Goal: Task Accomplishment & Management: Use online tool/utility

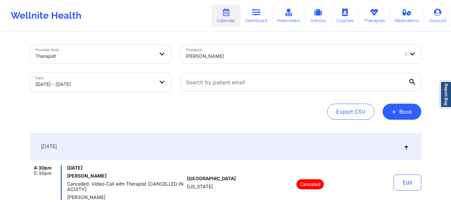
click at [255, 54] on div at bounding box center [292, 56] width 212 height 8
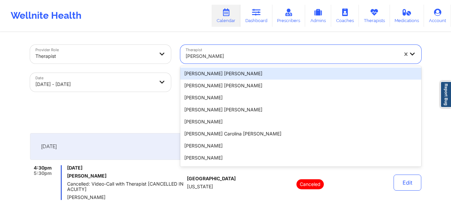
paste input "[PERSON_NAME] Oh"
type input "[PERSON_NAME] Oh"
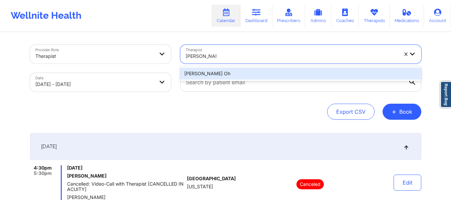
click at [264, 74] on div "[PERSON_NAME] Oh" at bounding box center [300, 73] width 241 height 12
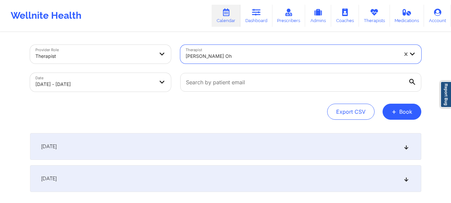
click at [385, 145] on div "[DATE]" at bounding box center [225, 146] width 391 height 27
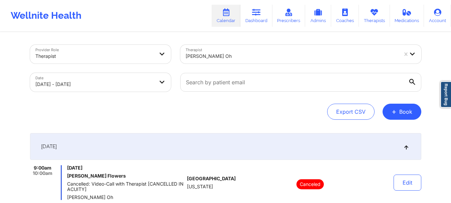
click at [225, 59] on div at bounding box center [292, 56] width 212 height 8
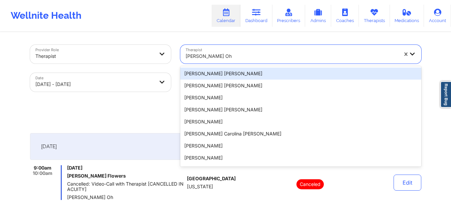
paste input "[PERSON_NAME]"
type input "[PERSON_NAME]"
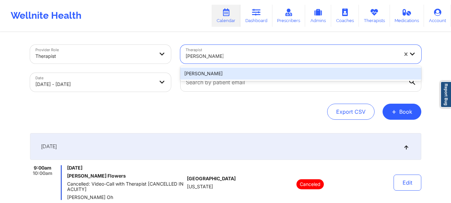
click at [232, 74] on div "[PERSON_NAME]" at bounding box center [300, 73] width 241 height 12
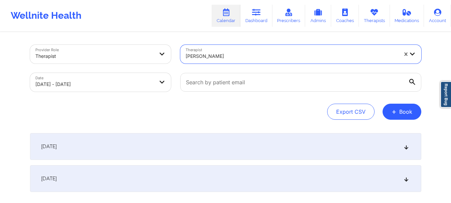
click at [300, 148] on div "[DATE]" at bounding box center [225, 146] width 391 height 27
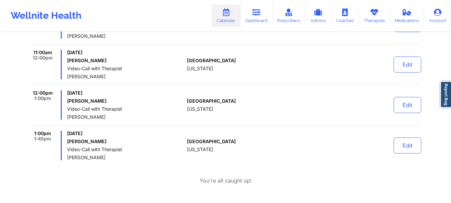
scroll to position [167, 0]
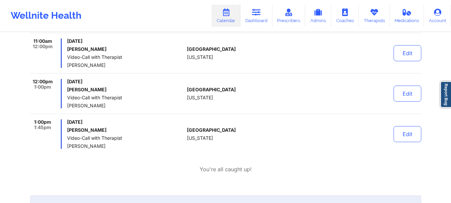
click at [186, 111] on div "12:00pm 1:00pm [DATE] [PERSON_NAME] Video-Call with Therapist [PERSON_NAME] [GE…" at bounding box center [225, 96] width 391 height 35
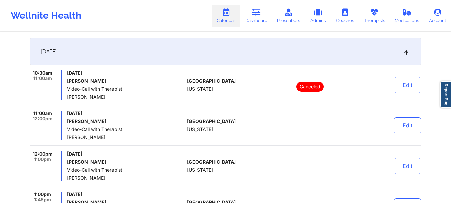
scroll to position [0, 0]
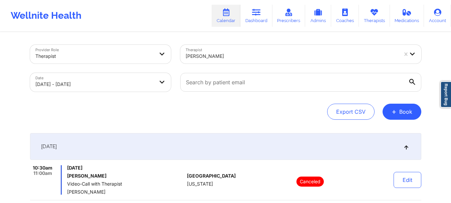
click at [215, 57] on div at bounding box center [292, 56] width 212 height 8
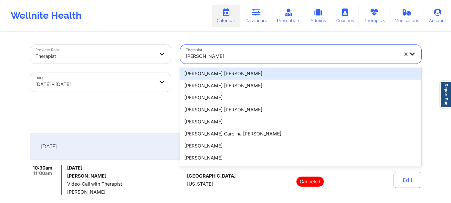
paste input "[PERSON_NAME]"
type input "[PERSON_NAME]"
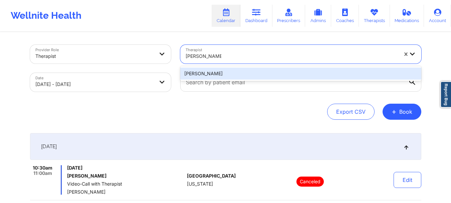
click at [248, 69] on div "[PERSON_NAME]" at bounding box center [300, 73] width 241 height 12
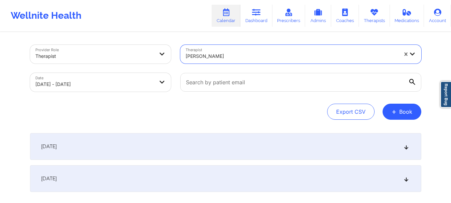
click at [258, 147] on div "[DATE]" at bounding box center [225, 146] width 391 height 27
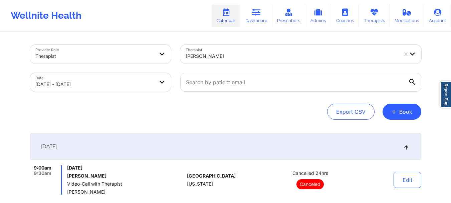
click at [240, 51] on div "[PERSON_NAME]" at bounding box center [292, 56] width 212 height 15
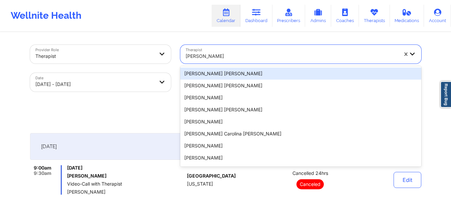
paste input "[PERSON_NAME]"
type input "[PERSON_NAME]"
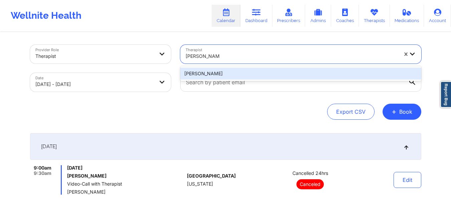
click at [269, 75] on div "[PERSON_NAME]" at bounding box center [300, 73] width 241 height 12
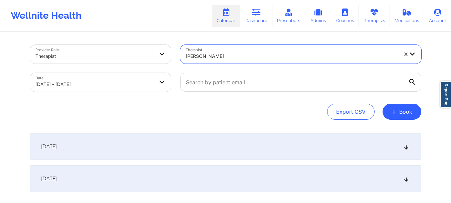
click at [260, 147] on div "[DATE]" at bounding box center [225, 146] width 391 height 27
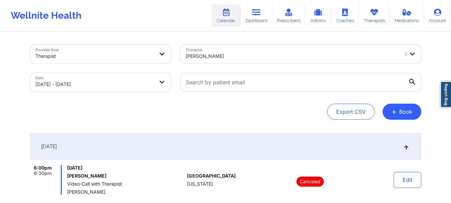
click at [235, 58] on div at bounding box center [292, 56] width 212 height 8
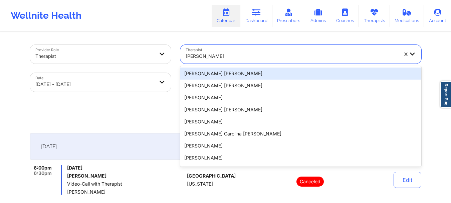
paste input "[PERSON_NAME]"
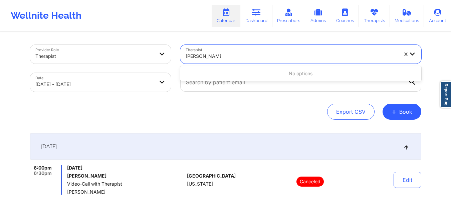
type input "[PERSON_NAME]"
click at [219, 117] on div "Export CSV + Book" at bounding box center [225, 111] width 391 height 16
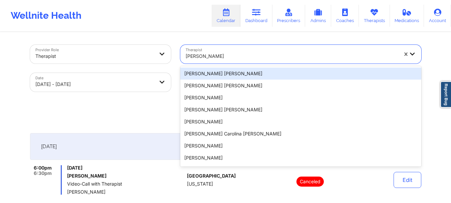
click at [259, 57] on div at bounding box center [292, 56] width 212 height 8
paste input "[PERSON_NAME]"
type input "[PERSON_NAME]"
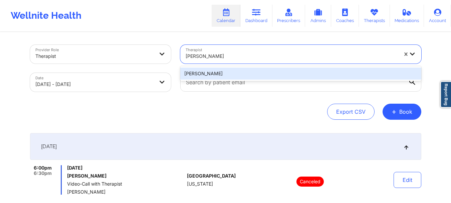
click at [252, 73] on div "[PERSON_NAME]" at bounding box center [300, 73] width 241 height 12
click at [252, 73] on input "text" at bounding box center [300, 82] width 241 height 19
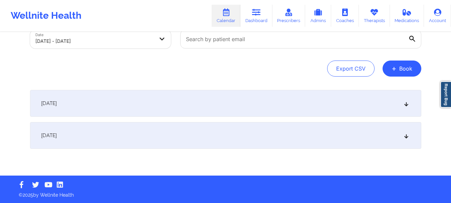
click at [245, 105] on div "[DATE]" at bounding box center [225, 103] width 391 height 27
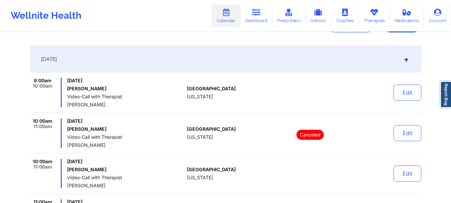
scroll to position [120, 0]
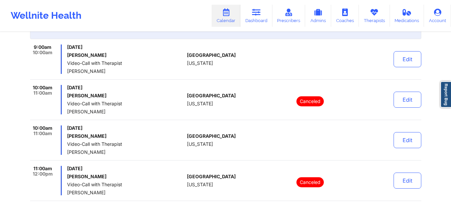
drag, startPoint x: 210, startPoint y: 78, endPoint x: 210, endPoint y: 82, distance: 3.7
click at [210, 78] on div "9:00am 10:00am [DATE] [PERSON_NAME] Video-Call with Therapist [PERSON_NAME] [GE…" at bounding box center [225, 61] width 391 height 35
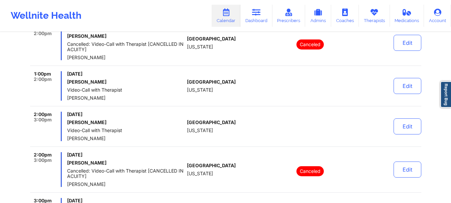
scroll to position [487, 0]
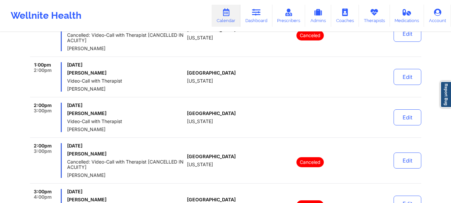
click at [162, 98] on div "9:00am 10:00am [DATE] [PERSON_NAME] Video-Call with Therapist [PERSON_NAME] [GE…" at bounding box center [225, 59] width 391 height 764
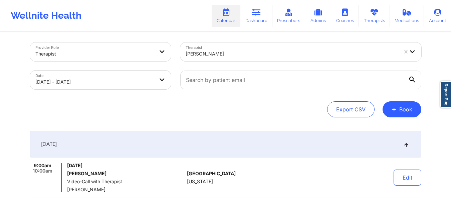
scroll to position [0, 0]
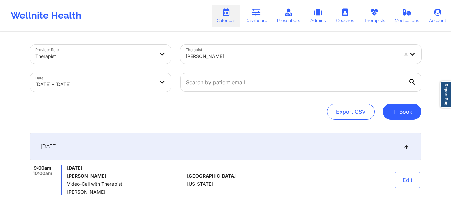
click at [214, 55] on div at bounding box center [292, 56] width 212 height 8
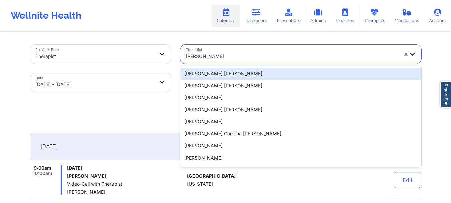
paste input "[PERSON_NAME]"
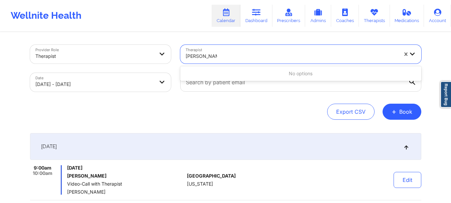
type input "[PERSON_NAME]"
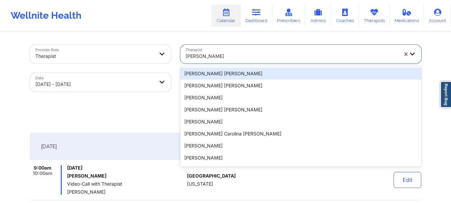
click at [265, 62] on div "[PERSON_NAME]" at bounding box center [292, 56] width 212 height 15
paste input "[PERSON_NAME]"
type input "[PERSON_NAME]"
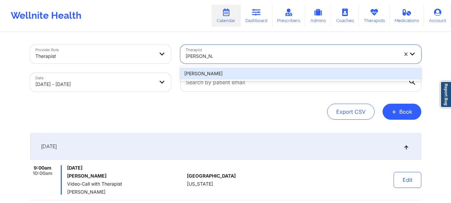
click at [248, 69] on div "[PERSON_NAME]" at bounding box center [300, 73] width 241 height 12
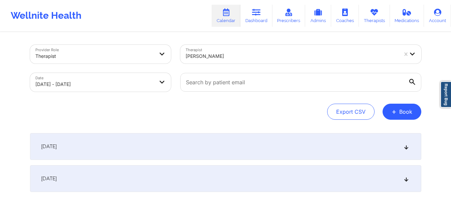
click at [206, 147] on div "[DATE]" at bounding box center [225, 146] width 391 height 27
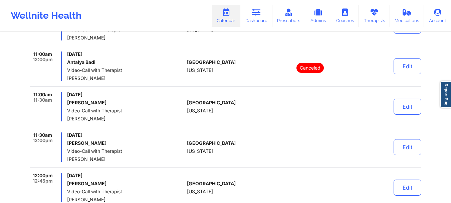
scroll to position [187, 0]
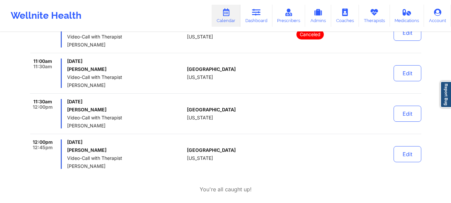
click at [135, 126] on span "[PERSON_NAME]" at bounding box center [125, 125] width 117 height 5
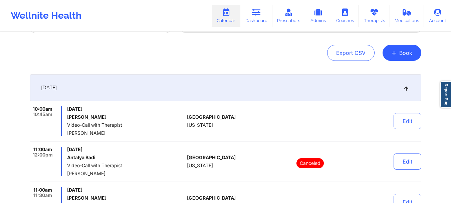
scroll to position [0, 0]
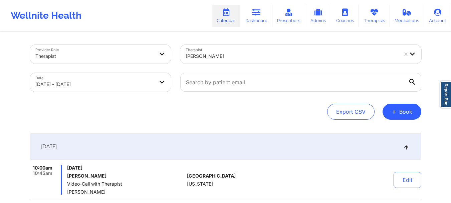
click at [251, 56] on div at bounding box center [292, 56] width 212 height 8
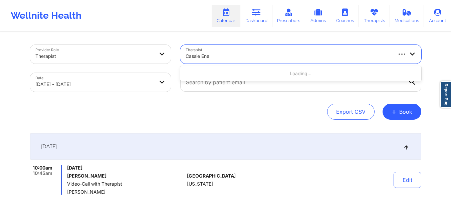
type input "[PERSON_NAME]"
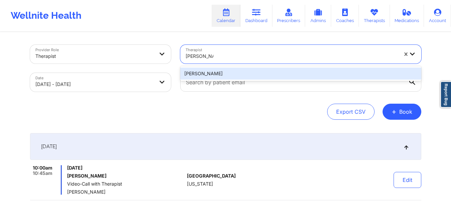
click at [256, 70] on div "[PERSON_NAME]" at bounding box center [300, 73] width 241 height 12
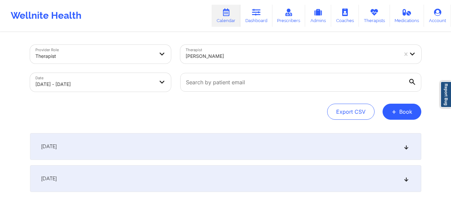
click at [205, 143] on div "[DATE]" at bounding box center [225, 146] width 391 height 27
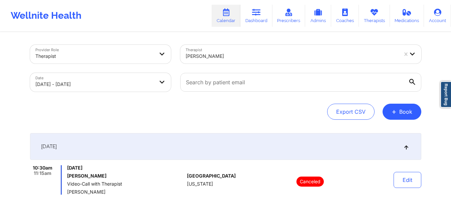
click at [236, 52] on div "[PERSON_NAME]" at bounding box center [292, 56] width 212 height 15
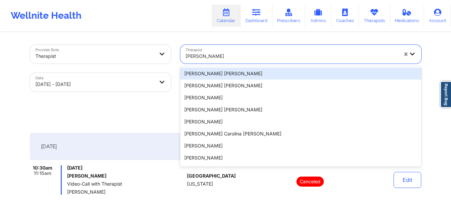
paste input "[PERSON_NAME]"
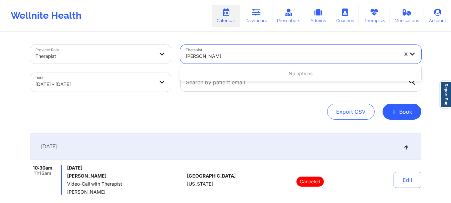
type input "[PERSON_NAME]"
click at [208, 56] on div at bounding box center [292, 56] width 212 height 8
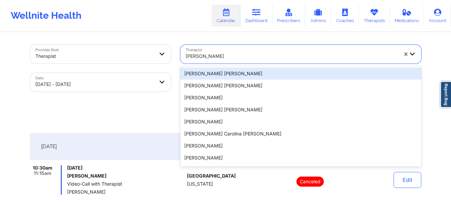
paste input "[PERSON_NAME]"
type input "[PERSON_NAME]"
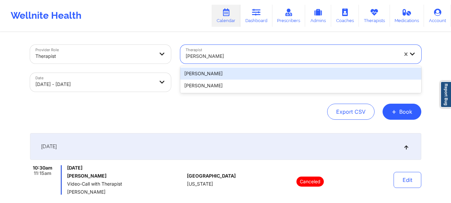
click at [244, 72] on div "[PERSON_NAME]" at bounding box center [300, 73] width 241 height 12
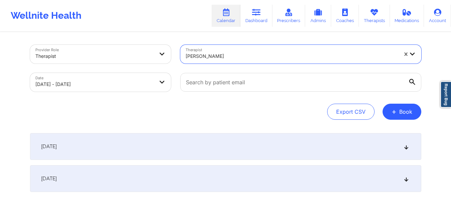
click at [255, 146] on div "[DATE]" at bounding box center [225, 146] width 391 height 27
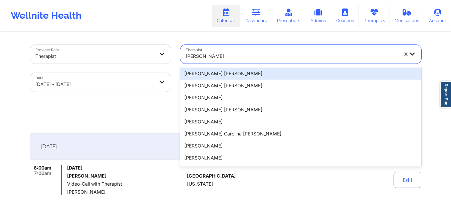
click at [249, 58] on div at bounding box center [292, 56] width 212 height 8
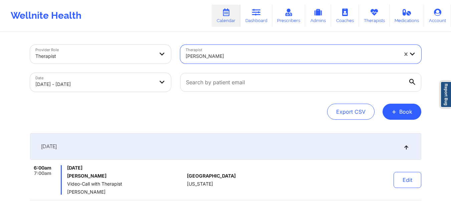
paste input "[PERSON_NAME]"
type input "[PERSON_NAME]"
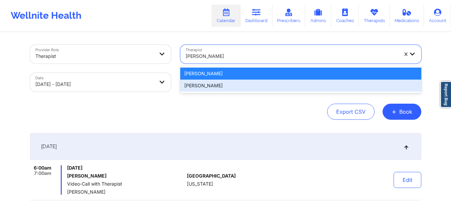
click at [242, 86] on div "[PERSON_NAME]" at bounding box center [300, 85] width 241 height 12
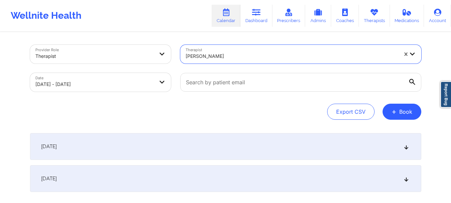
click at [226, 134] on div "[DATE]" at bounding box center [225, 146] width 391 height 27
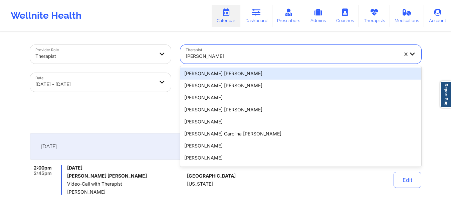
click at [253, 52] on div at bounding box center [292, 56] width 212 height 8
paste input "[PERSON_NAME]"
type input "[PERSON_NAME]"
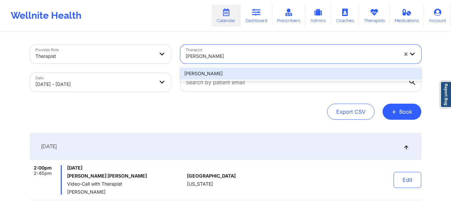
click at [245, 73] on div "[PERSON_NAME]" at bounding box center [300, 73] width 241 height 12
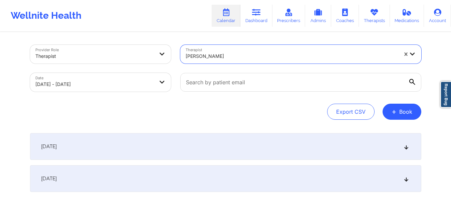
click at [203, 137] on div "[DATE]" at bounding box center [225, 146] width 391 height 27
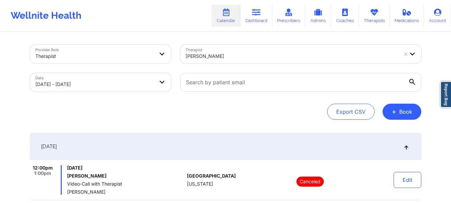
click at [229, 54] on div at bounding box center [292, 56] width 212 height 8
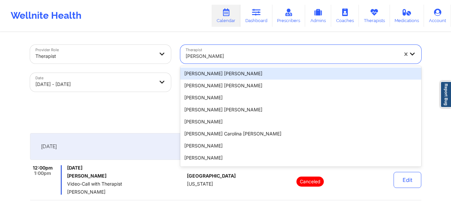
paste input "[PERSON_NAME]"
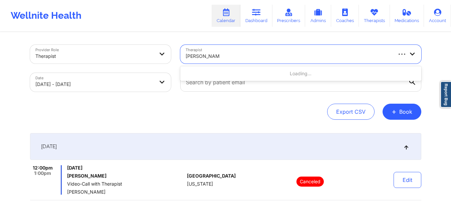
type input "[PERSON_NAME]"
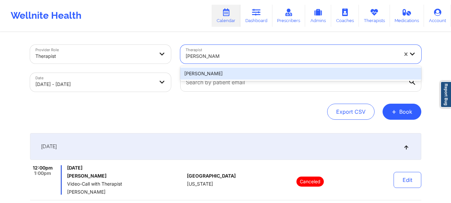
click at [226, 72] on div "[PERSON_NAME]" at bounding box center [300, 73] width 241 height 12
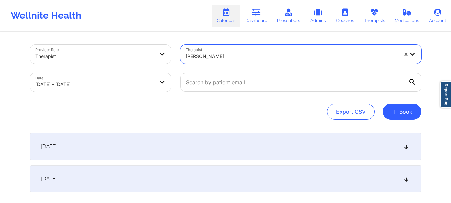
click at [184, 152] on div "[DATE]" at bounding box center [225, 146] width 391 height 27
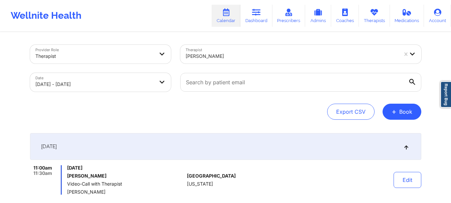
click at [226, 54] on div at bounding box center [292, 56] width 212 height 8
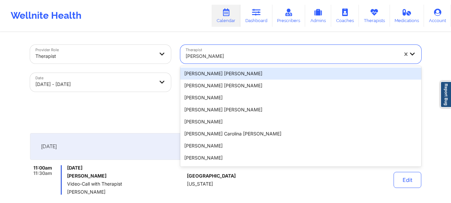
paste input "[PERSON_NAME]"
type input "[PERSON_NAME]"
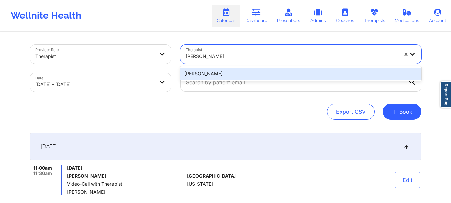
click at [262, 70] on div "[PERSON_NAME]" at bounding box center [300, 73] width 241 height 12
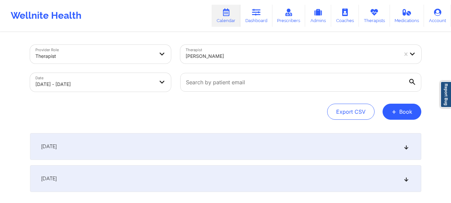
click at [266, 141] on div "[DATE]" at bounding box center [225, 146] width 391 height 27
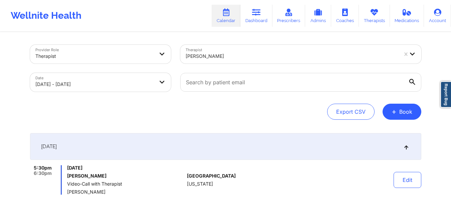
click at [240, 49] on div "[PERSON_NAME]" at bounding box center [292, 56] width 212 height 15
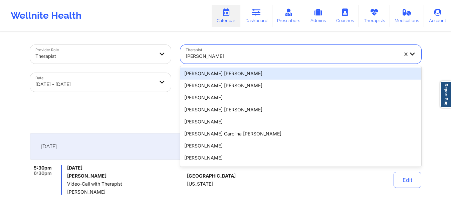
paste input "[PERSON_NAME]"
type input "[PERSON_NAME]"
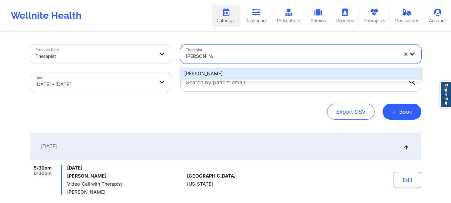
click at [243, 69] on div "[PERSON_NAME]" at bounding box center [300, 73] width 241 height 12
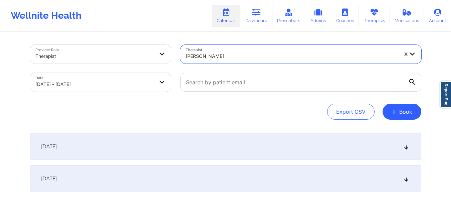
click at [213, 140] on div "[DATE]" at bounding box center [225, 146] width 391 height 27
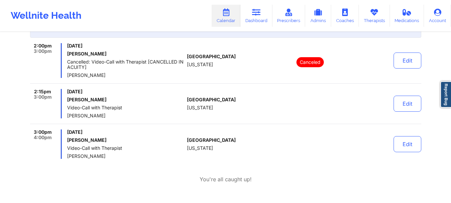
scroll to position [133, 0]
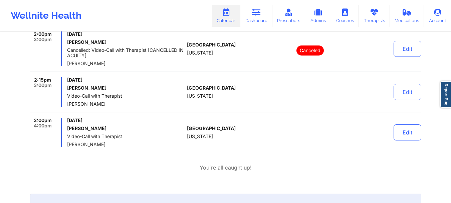
click at [104, 99] on div "[DATE] [PERSON_NAME] Video-Call with Therapist [PERSON_NAME]" at bounding box center [125, 91] width 117 height 29
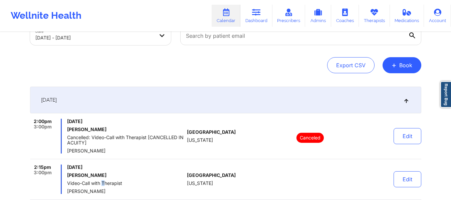
scroll to position [0, 0]
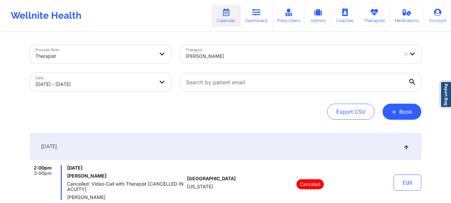
click at [220, 52] on div at bounding box center [292, 56] width 212 height 8
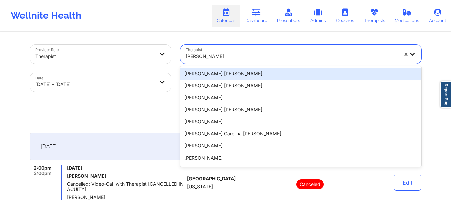
paste input "[PERSON_NAME]"
type input "[PERSON_NAME]"
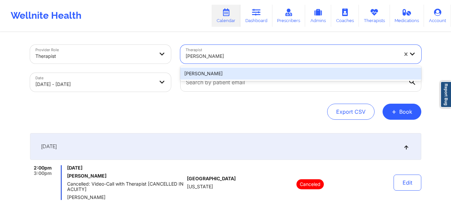
click at [250, 77] on div "[PERSON_NAME]" at bounding box center [300, 73] width 241 height 12
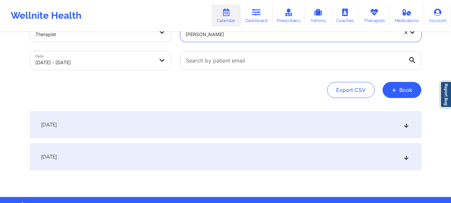
scroll to position [43, 0]
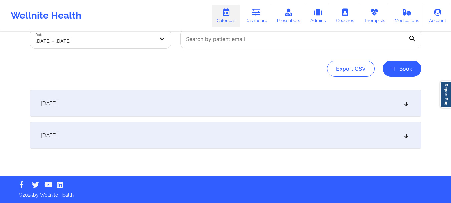
click at [229, 92] on div "[DATE]" at bounding box center [225, 103] width 391 height 27
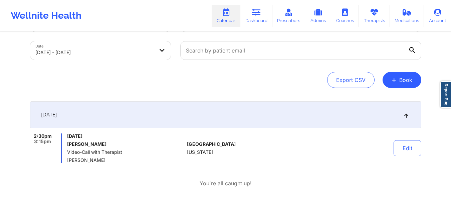
scroll to position [0, 0]
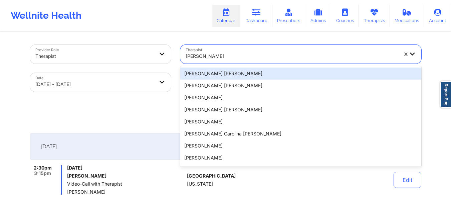
click at [242, 48] on div "[PERSON_NAME]" at bounding box center [289, 54] width 218 height 19
paste input "[PERSON_NAME]"
type input "[PERSON_NAME]"
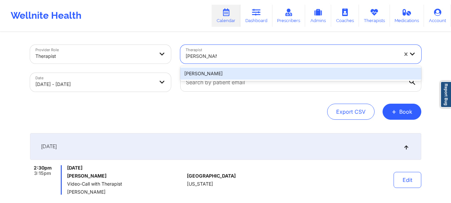
click at [237, 72] on div "[PERSON_NAME]" at bounding box center [300, 73] width 241 height 12
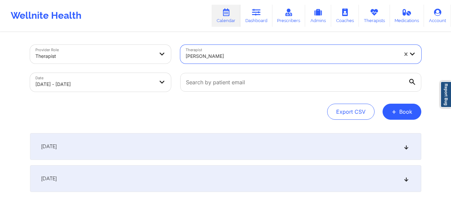
click at [264, 146] on div "[DATE]" at bounding box center [225, 146] width 391 height 27
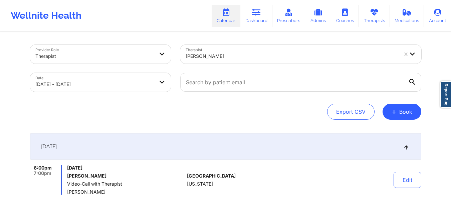
click at [230, 55] on div at bounding box center [292, 56] width 212 height 8
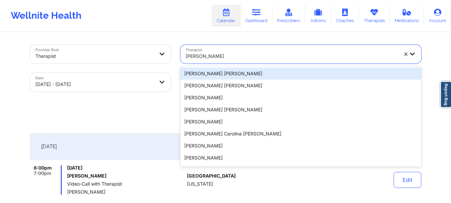
paste input "[PERSON_NAME]"
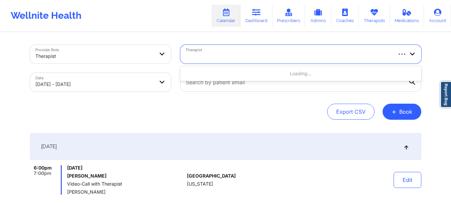
type input "[PERSON_NAME]"
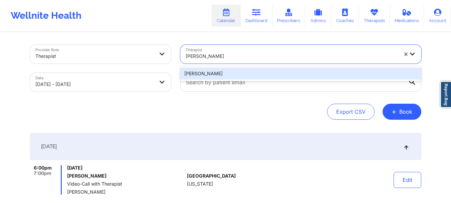
click at [229, 75] on div "[PERSON_NAME]" at bounding box center [300, 73] width 241 height 12
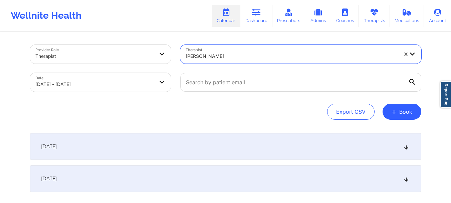
click at [249, 144] on div "[DATE]" at bounding box center [225, 146] width 391 height 27
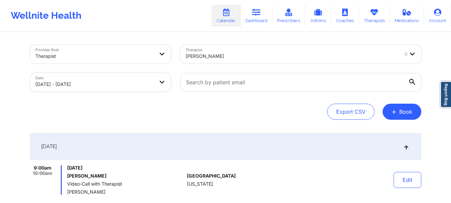
click at [241, 52] on div "[PERSON_NAME]" at bounding box center [292, 56] width 212 height 15
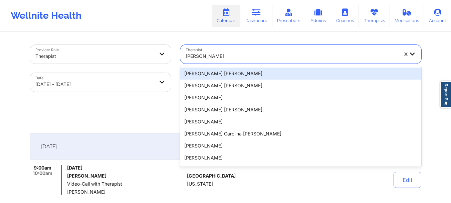
paste input "[PERSON_NAME]"
type input "[PERSON_NAME]"
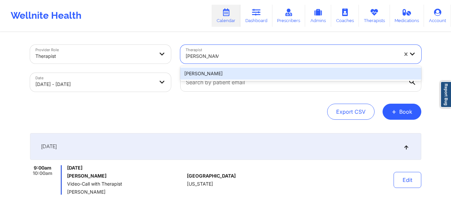
click at [250, 72] on div "[PERSON_NAME]" at bounding box center [300, 73] width 241 height 12
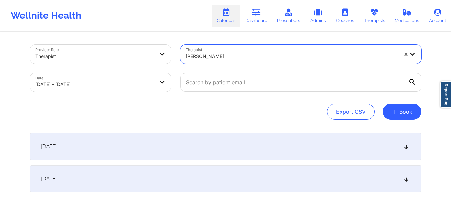
click at [270, 148] on div "[DATE]" at bounding box center [225, 146] width 391 height 27
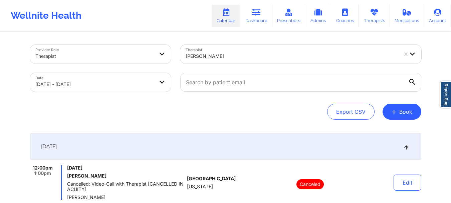
click at [243, 62] on div "[PERSON_NAME]" at bounding box center [292, 56] width 212 height 15
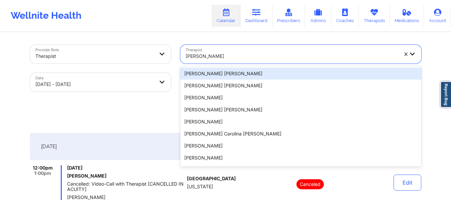
paste input "[PERSON_NAME][GEOGRAPHIC_DATA][PERSON_NAME]"
type input "[PERSON_NAME][GEOGRAPHIC_DATA][PERSON_NAME]"
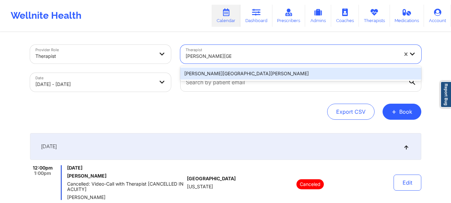
click at [249, 72] on div "[PERSON_NAME][GEOGRAPHIC_DATA][PERSON_NAME]" at bounding box center [300, 73] width 241 height 12
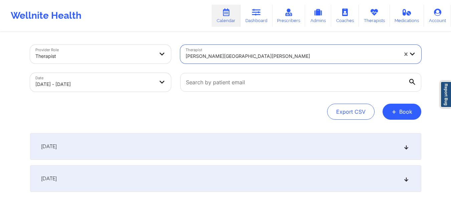
click at [242, 131] on div "Provider Role Therapist Therapist option [PERSON_NAME] [GEOGRAPHIC_DATA][PERSON…" at bounding box center [225, 126] width 400 height 186
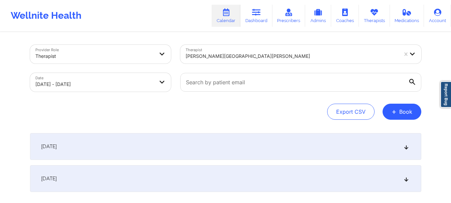
click at [240, 140] on div "[DATE]" at bounding box center [225, 146] width 391 height 27
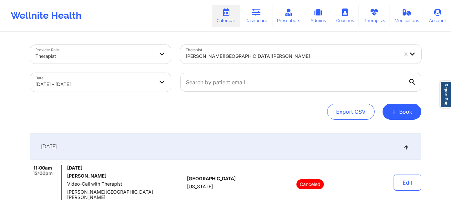
click at [250, 61] on div "[PERSON_NAME][GEOGRAPHIC_DATA][PERSON_NAME]" at bounding box center [292, 56] width 212 height 15
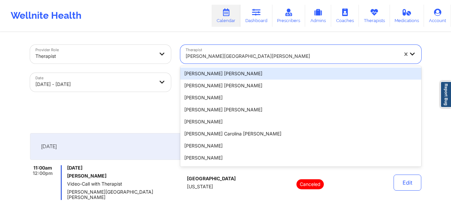
paste input "[PERSON_NAME]"
type input "[PERSON_NAME]"
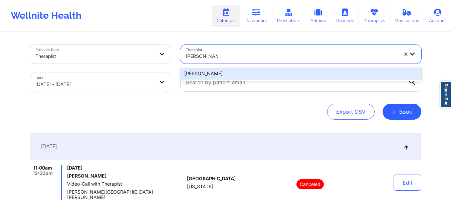
click at [251, 69] on div "[PERSON_NAME]" at bounding box center [300, 73] width 241 height 12
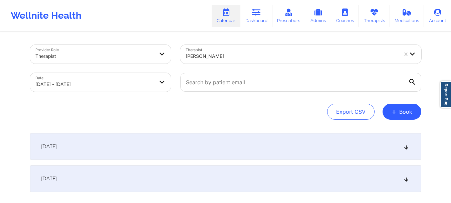
click at [282, 142] on div "[DATE]" at bounding box center [225, 146] width 391 height 27
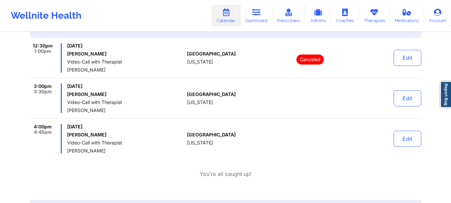
scroll to position [133, 0]
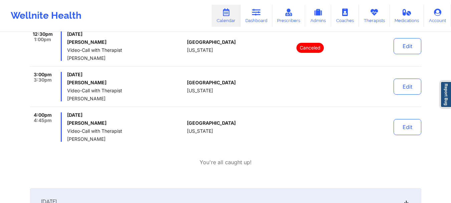
drag, startPoint x: 139, startPoint y: 65, endPoint x: 144, endPoint y: 65, distance: 4.7
click at [139, 65] on div "12:30pm 1:00pm [DATE] [PERSON_NAME] Video-Call with Therapist [PERSON_NAME] [GE…" at bounding box center [225, 48] width 391 height 35
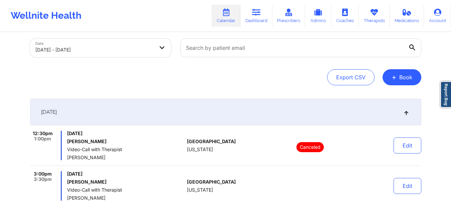
scroll to position [0, 0]
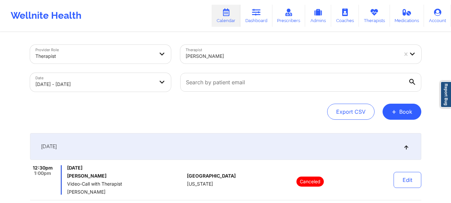
click at [238, 57] on div at bounding box center [292, 56] width 212 height 8
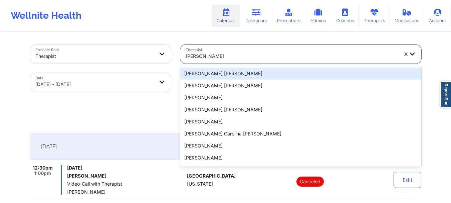
paste input "[PERSON_NAME]"
type input "[PERSON_NAME]"
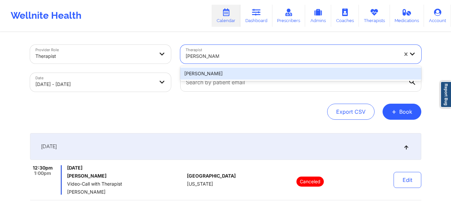
click at [238, 71] on div "[PERSON_NAME]" at bounding box center [300, 73] width 241 height 12
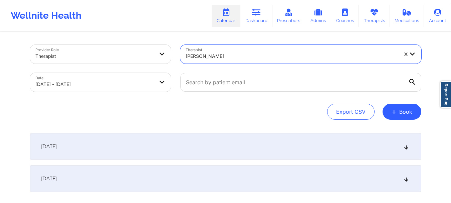
click at [294, 148] on div "[DATE]" at bounding box center [225, 146] width 391 height 27
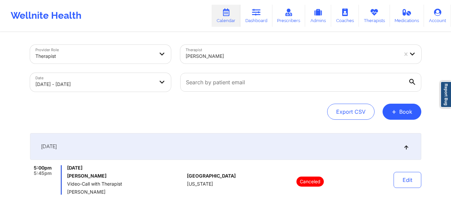
click at [223, 53] on div at bounding box center [292, 56] width 212 height 8
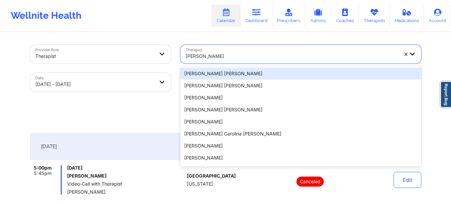
paste input "[PERSON_NAME]"
type input "[PERSON_NAME]"
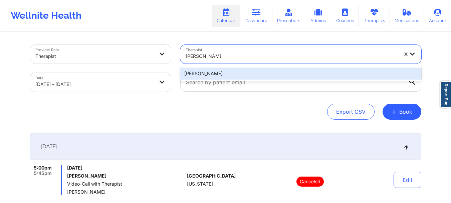
click at [263, 73] on div "[PERSON_NAME]" at bounding box center [300, 73] width 241 height 12
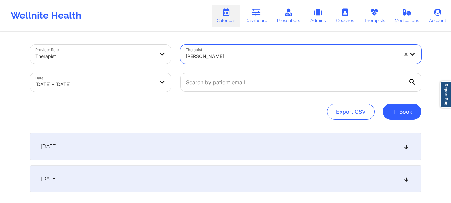
click at [283, 137] on div "[DATE]" at bounding box center [225, 146] width 391 height 27
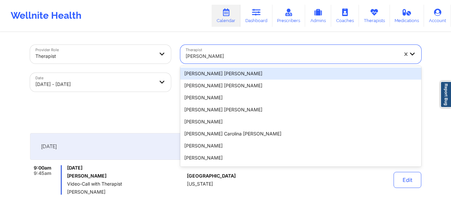
click at [244, 50] on div "[PERSON_NAME]" at bounding box center [292, 56] width 212 height 15
paste input "[PERSON_NAME]"
type input "[PERSON_NAME]"
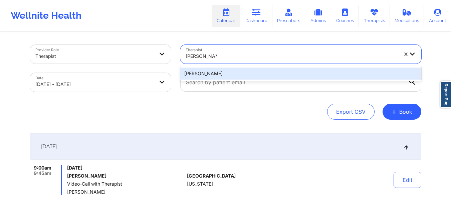
click at [243, 70] on div "[PERSON_NAME]" at bounding box center [300, 73] width 241 height 12
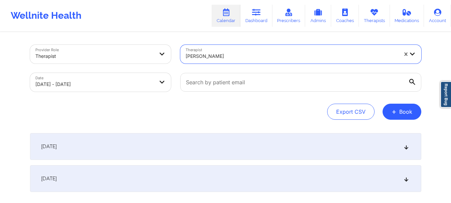
click at [289, 139] on div "[DATE]" at bounding box center [225, 146] width 391 height 27
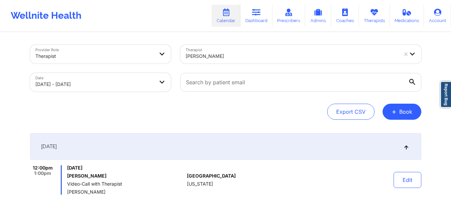
click at [236, 55] on div at bounding box center [292, 56] width 212 height 8
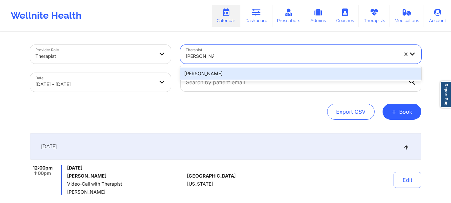
type input "[PERSON_NAME]"
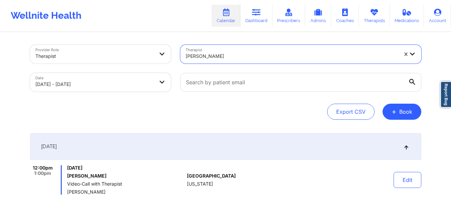
paste input "[PERSON_NAME]"
type input "[PERSON_NAME]"
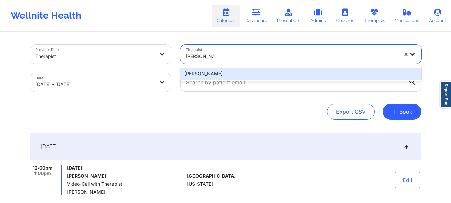
click at [257, 73] on div "[PERSON_NAME]" at bounding box center [300, 73] width 241 height 12
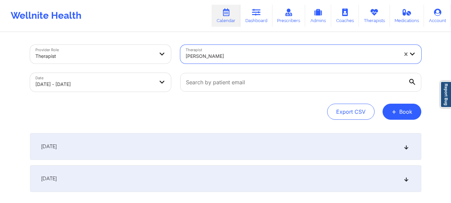
click at [207, 142] on div "[DATE]" at bounding box center [225, 146] width 391 height 27
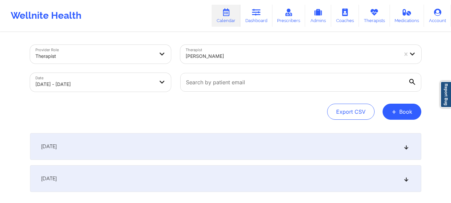
click at [223, 143] on div "[DATE]" at bounding box center [225, 146] width 391 height 27
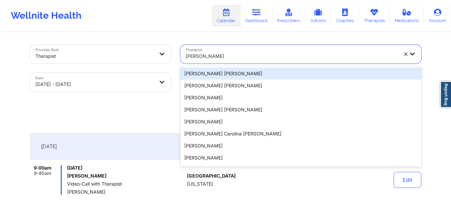
click at [211, 56] on div at bounding box center [292, 56] width 212 height 8
paste input "[PERSON_NAME]"
type input "[PERSON_NAME]"
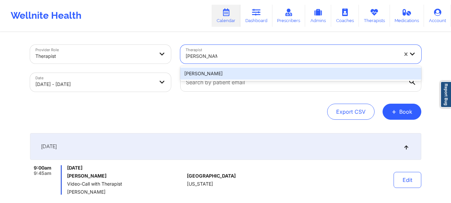
click at [248, 76] on div "[PERSON_NAME]" at bounding box center [300, 73] width 241 height 12
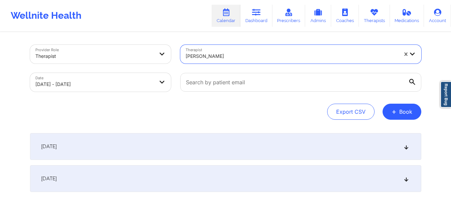
click at [274, 151] on div "[DATE]" at bounding box center [225, 146] width 391 height 27
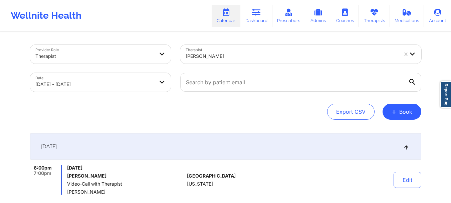
click at [249, 58] on div at bounding box center [292, 56] width 212 height 8
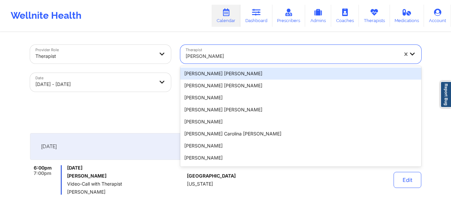
paste input "[PERSON_NAME]"
type input "[PERSON_NAME]"
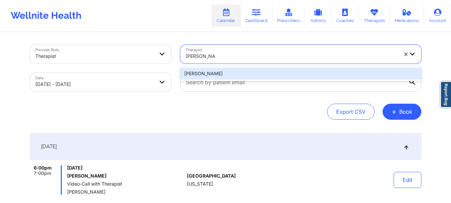
click at [250, 71] on div "[PERSON_NAME]" at bounding box center [300, 73] width 241 height 12
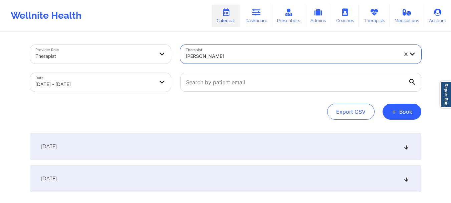
click at [226, 143] on div "[DATE]" at bounding box center [225, 146] width 391 height 27
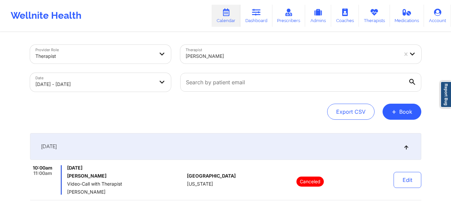
click at [199, 50] on div "[PERSON_NAME]" at bounding box center [292, 56] width 212 height 15
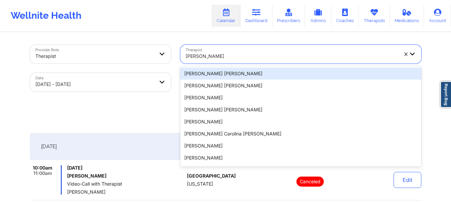
paste input "[PERSON_NAME]"
type input "[PERSON_NAME]"
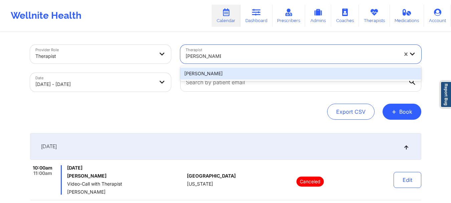
click at [237, 72] on div "[PERSON_NAME]" at bounding box center [300, 73] width 241 height 12
click at [237, 72] on div at bounding box center [300, 82] width 250 height 28
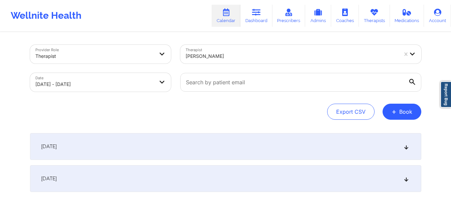
click at [208, 152] on div "[DATE]" at bounding box center [225, 146] width 391 height 27
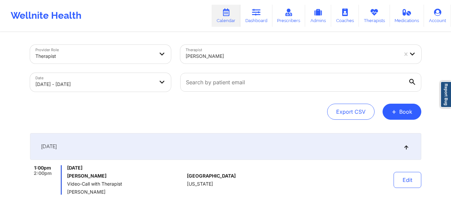
click at [226, 56] on div at bounding box center [292, 56] width 212 height 8
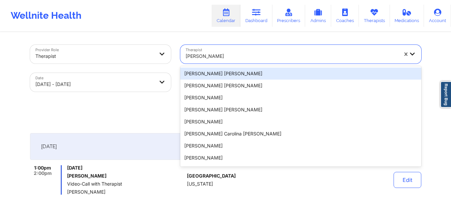
paste input "[PERSON_NAME]"
type input "[PERSON_NAME]"
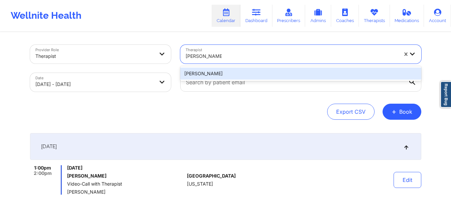
drag, startPoint x: 232, startPoint y: 70, endPoint x: 247, endPoint y: 75, distance: 15.4
click at [232, 71] on div "[PERSON_NAME]" at bounding box center [300, 73] width 241 height 12
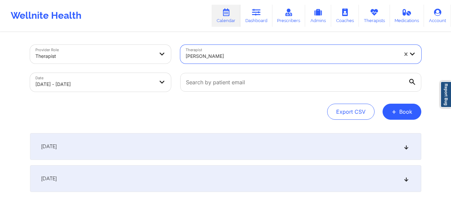
click at [250, 145] on div "[DATE]" at bounding box center [225, 146] width 391 height 27
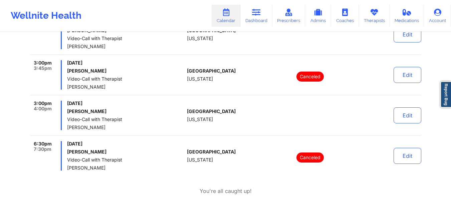
scroll to position [200, 0]
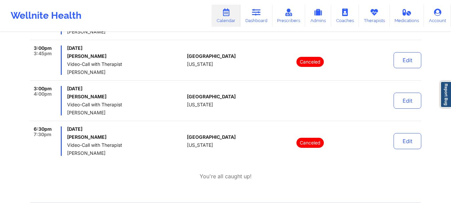
click at [135, 88] on span "[DATE]" at bounding box center [125, 88] width 117 height 5
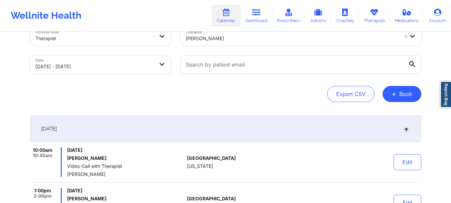
scroll to position [0, 0]
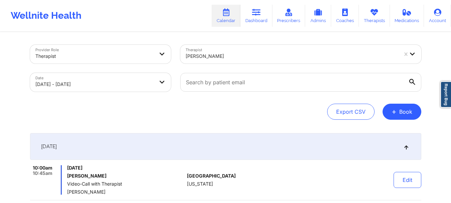
click at [225, 52] on div at bounding box center [292, 56] width 212 height 8
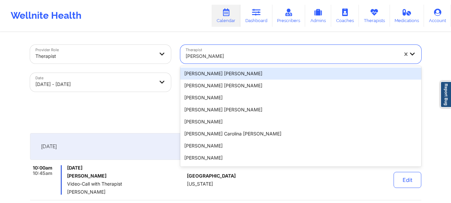
paste input "[PERSON_NAME]"
type input "[PERSON_NAME]"
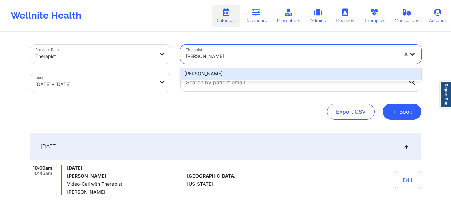
click at [244, 74] on div "[PERSON_NAME]" at bounding box center [300, 73] width 241 height 12
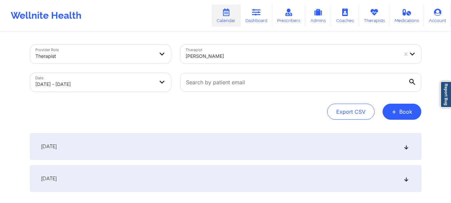
click at [293, 145] on div "[DATE]" at bounding box center [225, 146] width 391 height 27
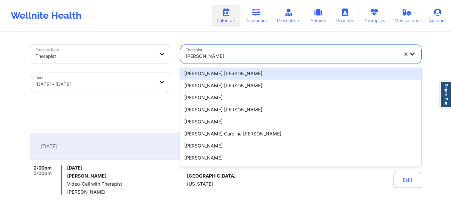
click at [219, 58] on div at bounding box center [292, 56] width 212 height 8
paste input "[PERSON_NAME]"
type input "[PERSON_NAME]"
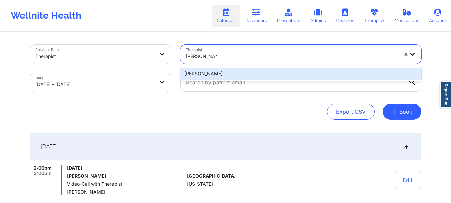
click at [228, 76] on div "[PERSON_NAME]" at bounding box center [300, 73] width 241 height 12
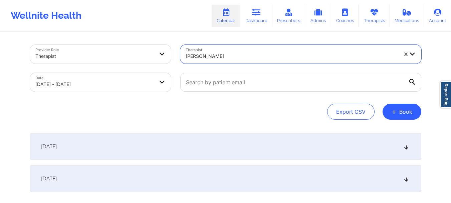
click at [243, 141] on div "[DATE]" at bounding box center [225, 146] width 391 height 27
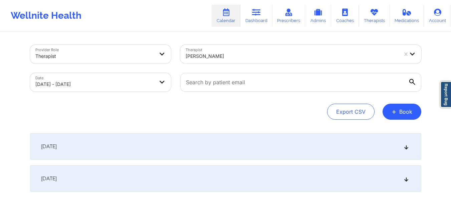
click at [209, 138] on div "[DATE]" at bounding box center [225, 146] width 391 height 27
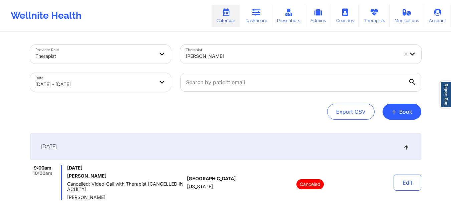
click at [254, 52] on div "[PERSON_NAME]" at bounding box center [292, 56] width 212 height 15
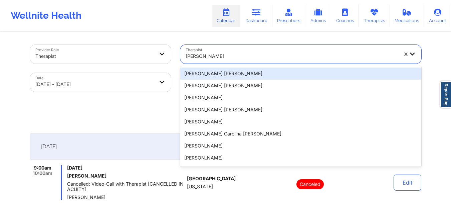
paste input "[PERSON_NAME]"
type input "[PERSON_NAME]"
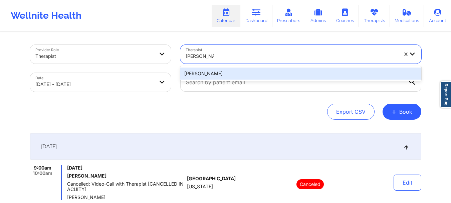
click at [261, 75] on div "[PERSON_NAME]" at bounding box center [300, 73] width 241 height 12
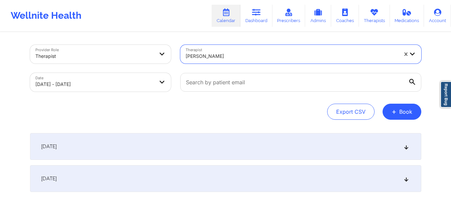
click at [235, 147] on div "[DATE]" at bounding box center [225, 146] width 391 height 27
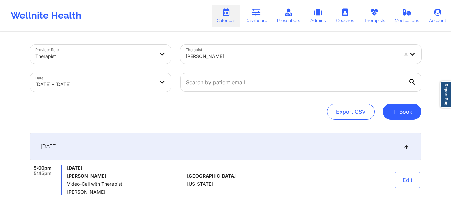
click at [230, 52] on div "[PERSON_NAME]" at bounding box center [292, 56] width 212 height 15
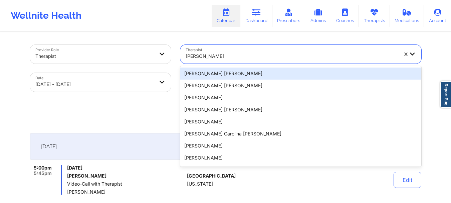
paste input "[PERSON_NAME] [PERSON_NAME]"
type input "[PERSON_NAME] [PERSON_NAME]"
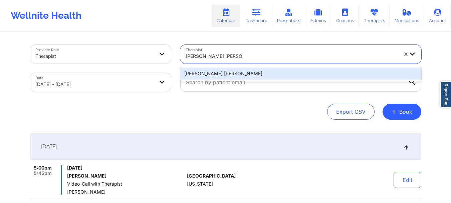
click at [253, 73] on div "[PERSON_NAME] [PERSON_NAME]" at bounding box center [300, 73] width 241 height 12
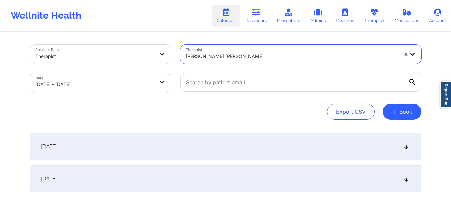
click at [260, 140] on div "[DATE]" at bounding box center [225, 146] width 391 height 27
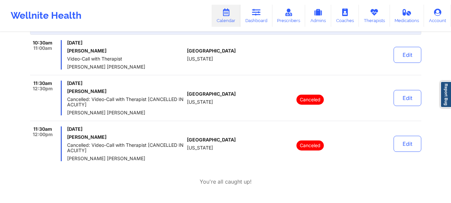
scroll to position [133, 0]
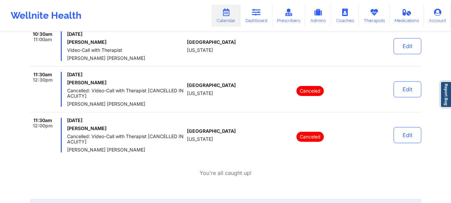
click at [153, 68] on div "10:30am 11:00am [DATE] [PERSON_NAME] Video-Call with Therapist [PERSON_NAME] [P…" at bounding box center [225, 91] width 391 height 121
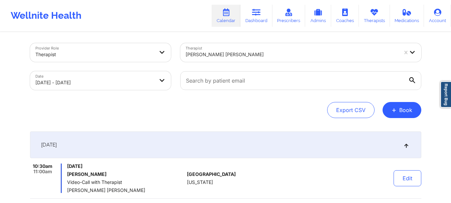
scroll to position [0, 0]
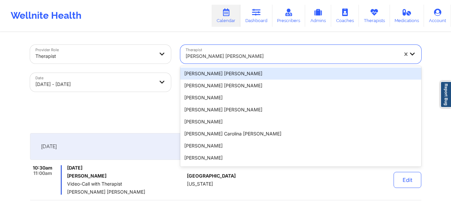
click at [232, 48] on div "[PERSON_NAME] [PERSON_NAME]" at bounding box center [289, 54] width 218 height 19
paste input "[PERSON_NAME]"
type input "[PERSON_NAME]"
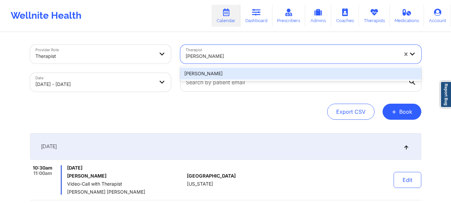
click at [281, 72] on div "[PERSON_NAME]" at bounding box center [300, 73] width 241 height 12
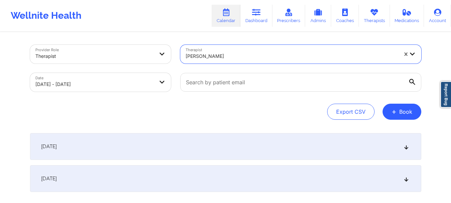
click at [326, 144] on div "[DATE]" at bounding box center [225, 146] width 391 height 27
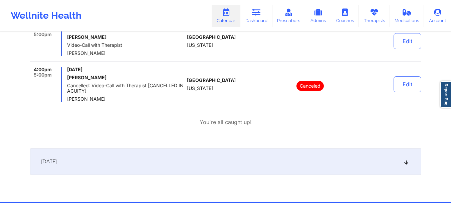
scroll to position [467, 0]
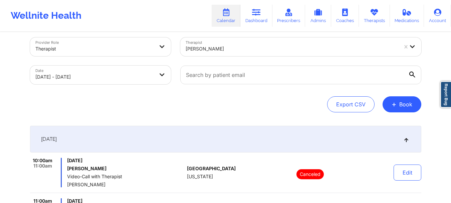
scroll to position [0, 0]
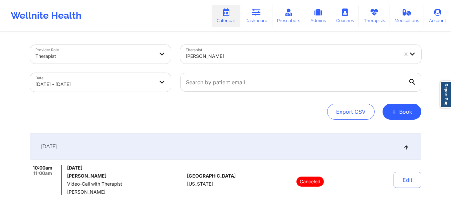
click at [253, 62] on div "[PERSON_NAME]" at bounding box center [292, 56] width 212 height 15
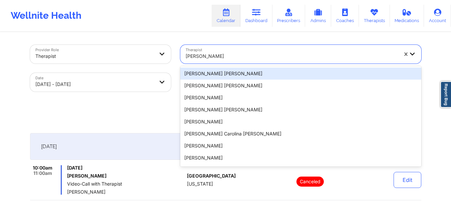
paste input "[PERSON_NAME]"
type input "[PERSON_NAME]"
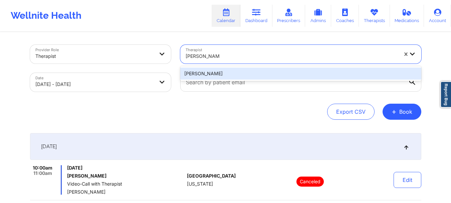
click at [258, 72] on div "[PERSON_NAME]" at bounding box center [300, 73] width 241 height 12
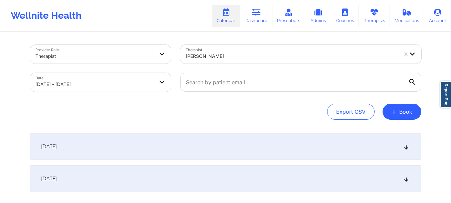
click at [229, 144] on div "[DATE]" at bounding box center [225, 146] width 391 height 27
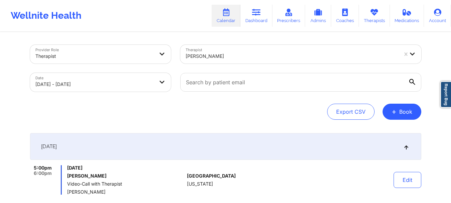
click at [229, 53] on div at bounding box center [292, 56] width 212 height 8
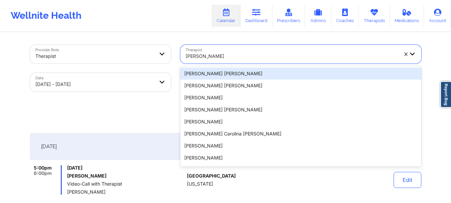
paste input "[PERSON_NAME]"
type input "[PERSON_NAME]"
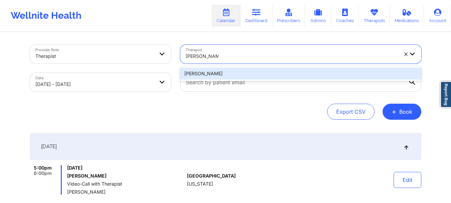
click at [252, 74] on div "[PERSON_NAME]" at bounding box center [300, 73] width 241 height 12
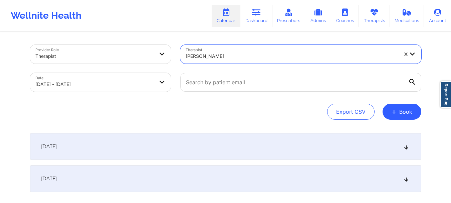
click at [278, 144] on div "[DATE]" at bounding box center [225, 146] width 391 height 27
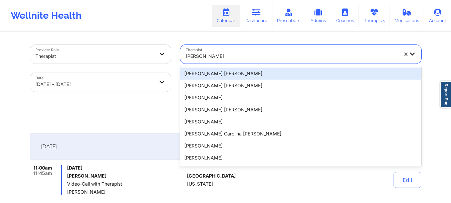
click at [256, 53] on div at bounding box center [292, 56] width 212 height 8
paste input "[PERSON_NAME]"
type input "[PERSON_NAME]"
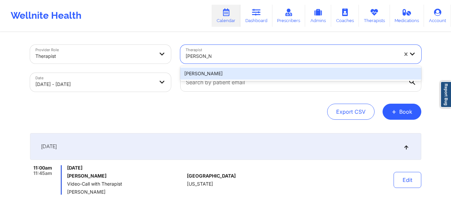
click at [254, 77] on div "[PERSON_NAME]" at bounding box center [300, 73] width 241 height 12
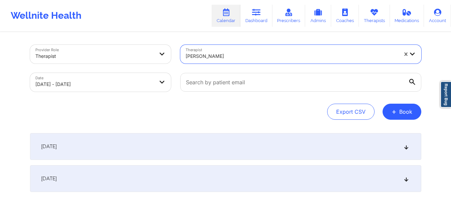
click at [268, 143] on div "[DATE]" at bounding box center [225, 146] width 391 height 27
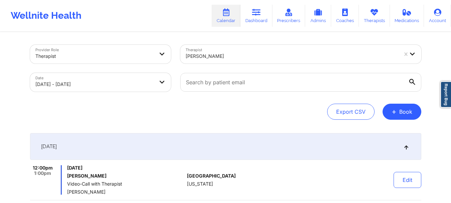
click at [252, 58] on div at bounding box center [292, 56] width 212 height 8
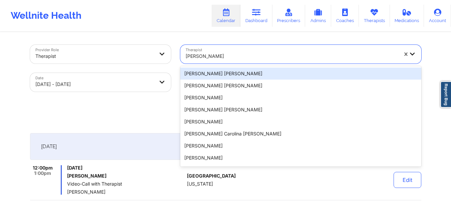
paste input "[PERSON_NAME]"
type input "[PERSON_NAME]"
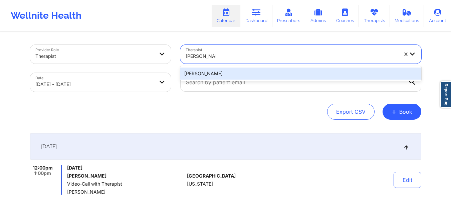
click at [253, 71] on div "[PERSON_NAME]" at bounding box center [300, 73] width 241 height 12
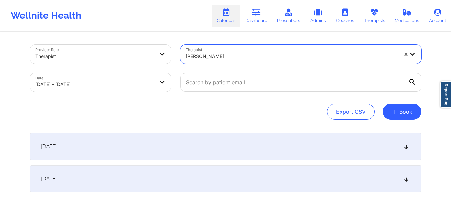
click at [243, 142] on div "[DATE]" at bounding box center [225, 146] width 391 height 27
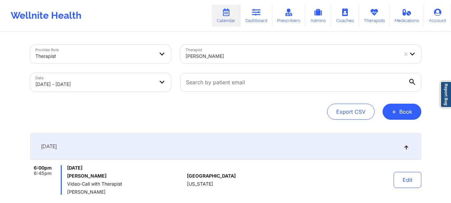
click at [227, 50] on div "[PERSON_NAME]" at bounding box center [292, 56] width 212 height 15
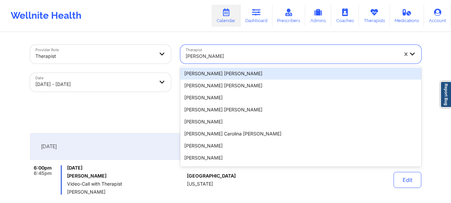
paste input "[PERSON_NAME]"
type input "[PERSON_NAME]"
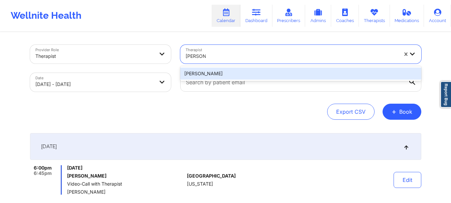
click at [233, 70] on div "[PERSON_NAME]" at bounding box center [300, 73] width 241 height 12
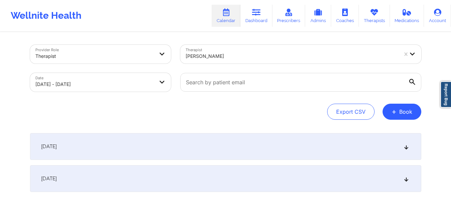
click at [270, 143] on div "[DATE]" at bounding box center [225, 146] width 391 height 27
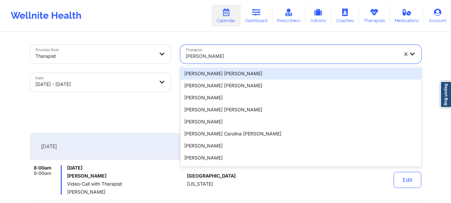
click at [218, 54] on div at bounding box center [292, 56] width 212 height 8
paste input "[PERSON_NAME]"
type input "[PERSON_NAME]"
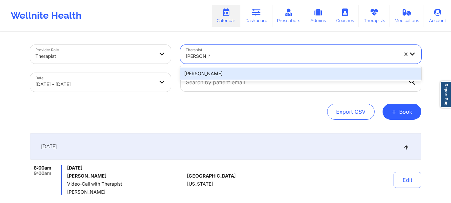
click at [241, 77] on div "[PERSON_NAME]" at bounding box center [300, 73] width 241 height 12
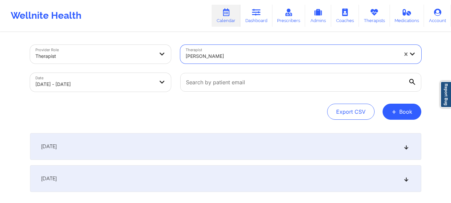
click at [276, 147] on div "[DATE]" at bounding box center [225, 146] width 391 height 27
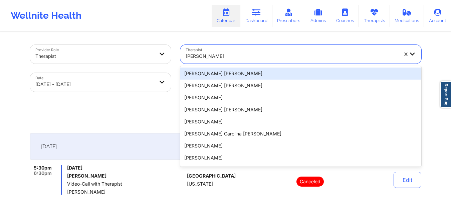
click at [232, 57] on div at bounding box center [292, 56] width 212 height 8
paste input "[PERSON_NAME]"
type input "[PERSON_NAME]"
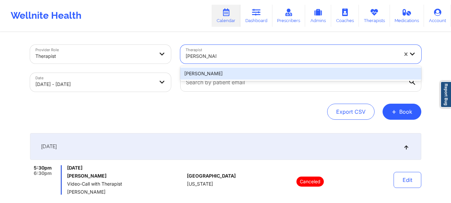
click at [229, 73] on div "[PERSON_NAME]" at bounding box center [300, 73] width 241 height 12
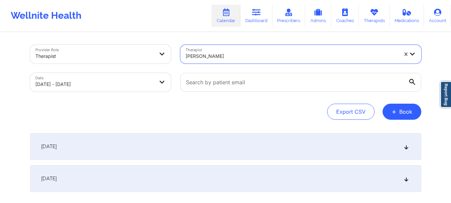
click at [257, 155] on div "[DATE]" at bounding box center [225, 146] width 391 height 27
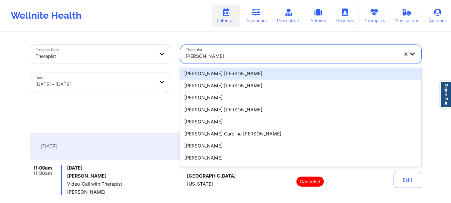
click at [223, 56] on div at bounding box center [292, 56] width 212 height 8
paste input "[PERSON_NAME]"
type input "[PERSON_NAME]"
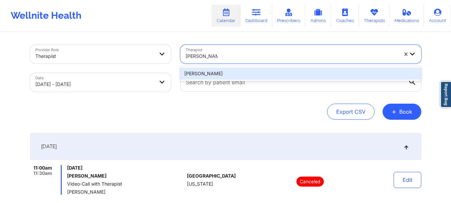
click at [230, 70] on div "[PERSON_NAME]" at bounding box center [300, 73] width 241 height 12
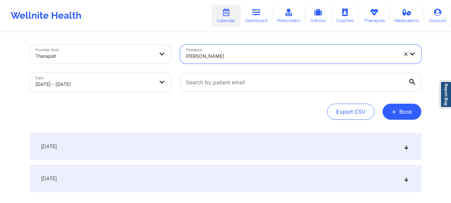
click at [339, 149] on div "[DATE]" at bounding box center [225, 146] width 391 height 27
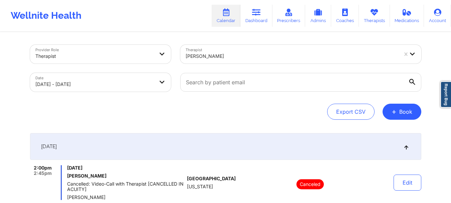
click at [224, 55] on div at bounding box center [292, 56] width 212 height 8
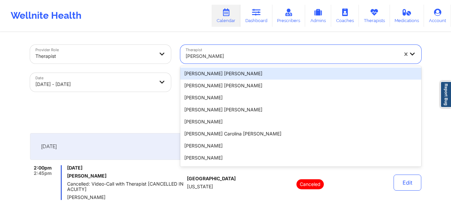
paste input "[PERSON_NAME]"
type input "[PERSON_NAME]"
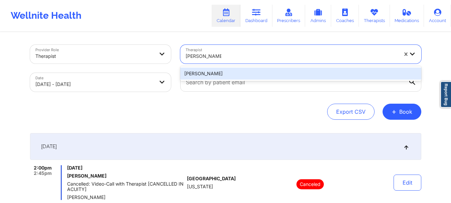
click at [232, 71] on div "[PERSON_NAME]" at bounding box center [300, 73] width 241 height 12
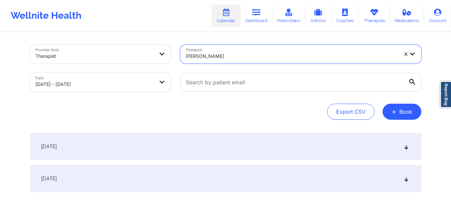
click at [362, 146] on div "[DATE]" at bounding box center [225, 146] width 391 height 27
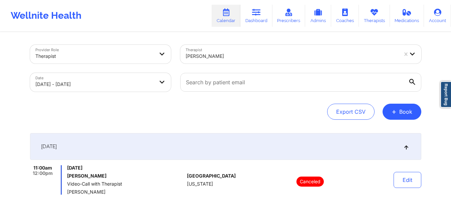
click at [223, 54] on div at bounding box center [292, 56] width 212 height 8
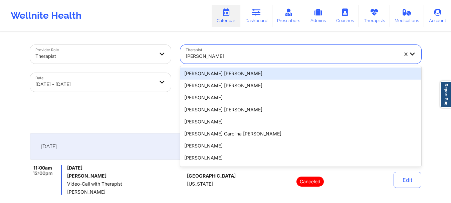
paste input "[PERSON_NAME]"
type input "[PERSON_NAME]"
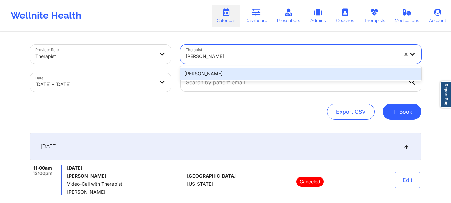
click at [243, 70] on div "[PERSON_NAME]" at bounding box center [300, 73] width 241 height 12
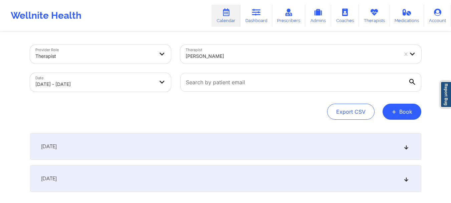
click at [248, 139] on div "[DATE]" at bounding box center [225, 146] width 391 height 27
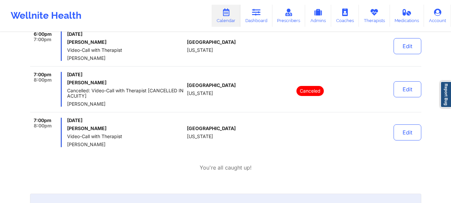
scroll to position [100, 0]
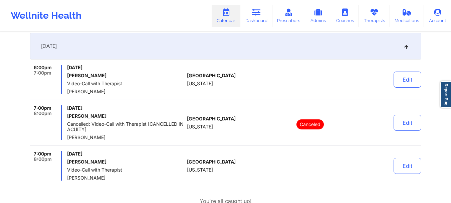
click at [158, 95] on div "6:00pm 7:00pm [DATE] [PERSON_NAME] Video-Call with Therapist [PERSON_NAME] [GEO…" at bounding box center [225, 82] width 391 height 35
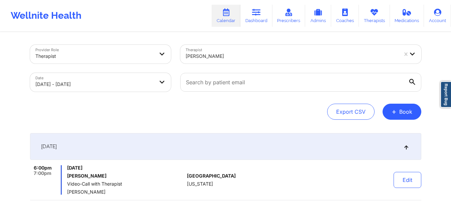
click at [247, 61] on div "[PERSON_NAME]" at bounding box center [292, 56] width 212 height 15
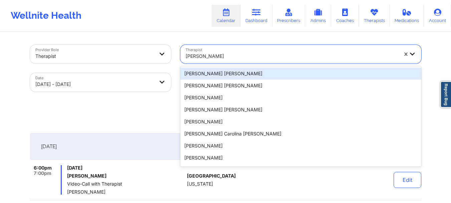
paste input "[PERSON_NAME]"
type input "[PERSON_NAME]"
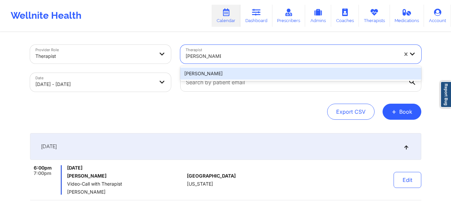
click at [245, 72] on div "[PERSON_NAME]" at bounding box center [300, 73] width 241 height 12
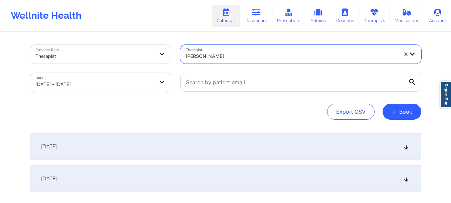
click at [247, 146] on div "[DATE]" at bounding box center [225, 146] width 391 height 27
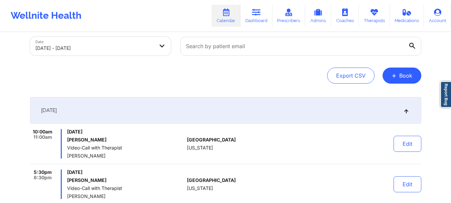
scroll to position [100, 0]
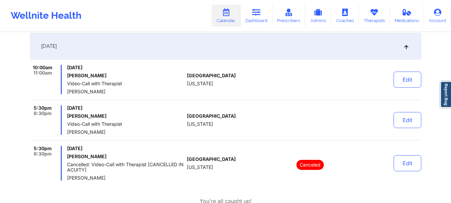
click at [206, 87] on div "[GEOGRAPHIC_DATA] [US_STATE]" at bounding box center [224, 79] width 74 height 29
click at [134, 82] on span "Video-Call with Therapist" at bounding box center [125, 83] width 117 height 5
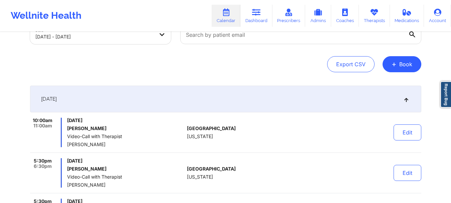
scroll to position [0, 0]
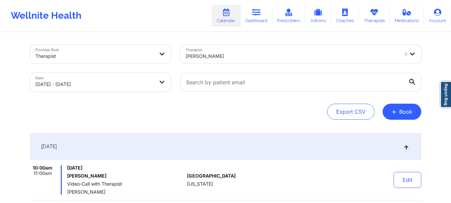
click at [257, 57] on div at bounding box center [292, 56] width 212 height 8
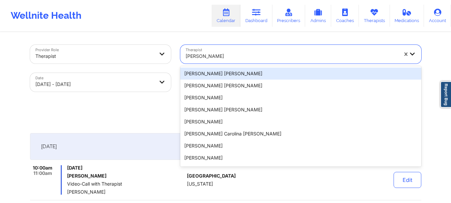
paste input "[PERSON_NAME]"
type input "[PERSON_NAME]"
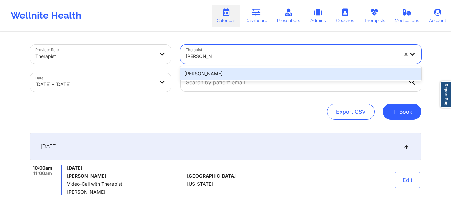
click at [252, 72] on div "[PERSON_NAME]" at bounding box center [300, 73] width 241 height 12
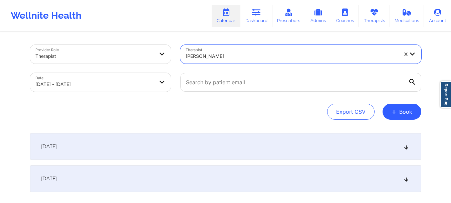
click at [269, 139] on div "[DATE]" at bounding box center [225, 146] width 391 height 27
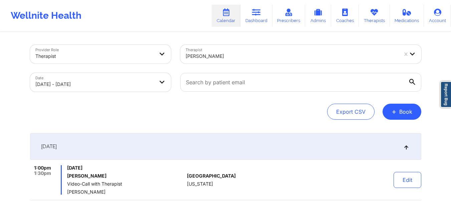
click at [248, 60] on div "[PERSON_NAME]" at bounding box center [292, 56] width 212 height 15
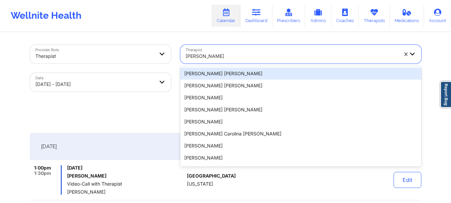
paste input "[PERSON_NAME]"
type input "[PERSON_NAME]"
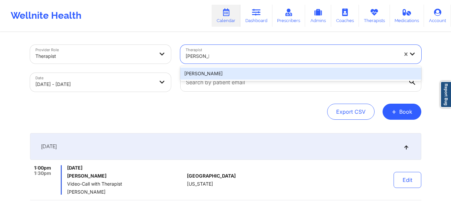
click at [246, 70] on div "[PERSON_NAME]" at bounding box center [300, 73] width 241 height 12
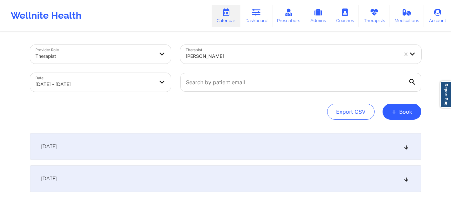
click at [264, 163] on div "[DATE] No appointments [DATE] No appointments" at bounding box center [225, 162] width 391 height 59
click at [267, 152] on div "[DATE]" at bounding box center [225, 146] width 391 height 27
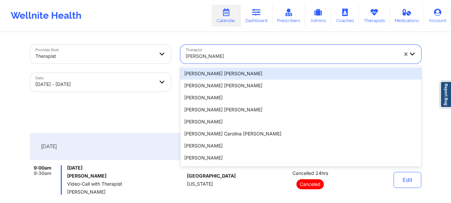
click at [249, 54] on div at bounding box center [292, 56] width 212 height 8
paste input "[PERSON_NAME] [PERSON_NAME]"
type input "[PERSON_NAME] [PERSON_NAME]"
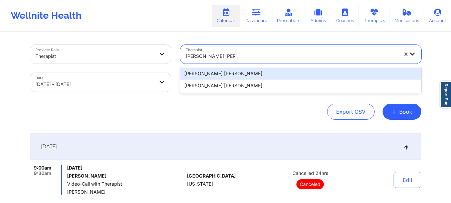
click at [219, 72] on div "[PERSON_NAME] [PERSON_NAME]" at bounding box center [300, 73] width 241 height 12
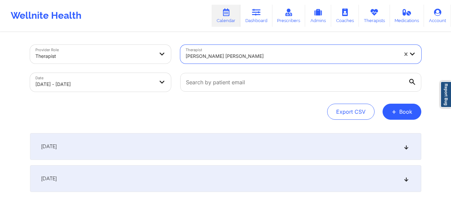
click at [264, 145] on div "[DATE]" at bounding box center [225, 146] width 391 height 27
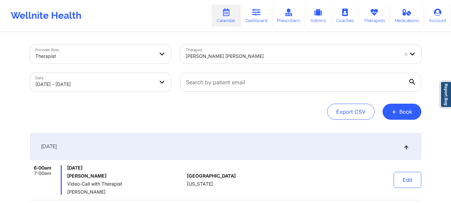
click at [242, 57] on div at bounding box center [292, 56] width 212 height 8
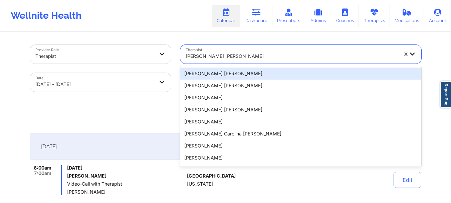
paste input "[PERSON_NAME] [PERSON_NAME]"
type input "[PERSON_NAME] [PERSON_NAME]"
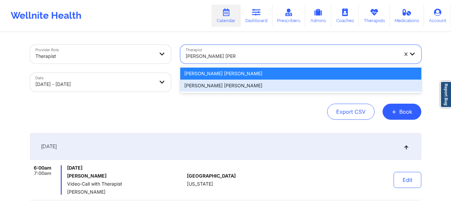
click at [239, 86] on div "[PERSON_NAME] [PERSON_NAME]" at bounding box center [300, 85] width 241 height 12
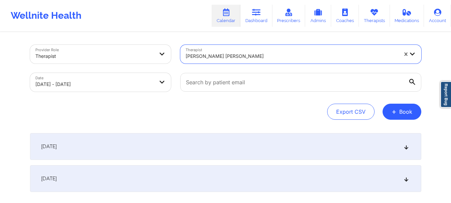
click at [220, 142] on div "[DATE]" at bounding box center [225, 146] width 391 height 27
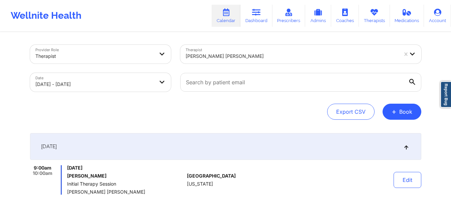
click at [241, 49] on div "[PERSON_NAME] [PERSON_NAME]" at bounding box center [292, 56] width 212 height 15
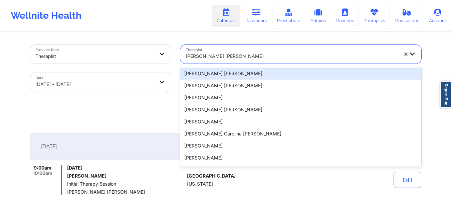
paste input "[PERSON_NAME]"
type input "[PERSON_NAME]"
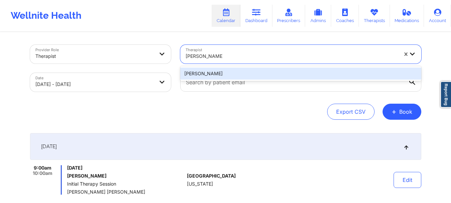
click at [240, 71] on div "[PERSON_NAME]" at bounding box center [300, 73] width 241 height 12
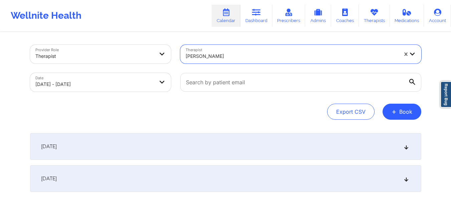
click at [267, 150] on div "[DATE]" at bounding box center [225, 146] width 391 height 27
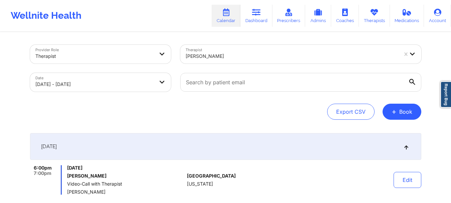
click at [251, 51] on div "[PERSON_NAME]" at bounding box center [292, 56] width 212 height 15
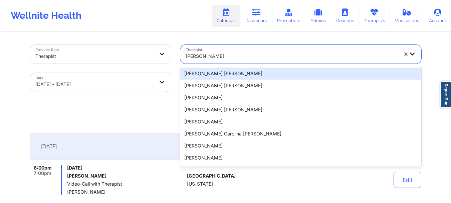
paste input "[PERSON_NAME]"
type input "[PERSON_NAME]"
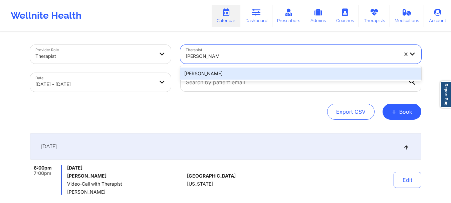
click at [240, 76] on div "[PERSON_NAME]" at bounding box center [300, 73] width 241 height 12
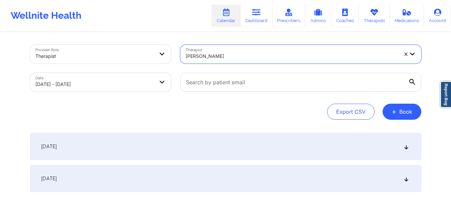
click at [312, 161] on div "[DATE] No appointments [DATE] No appointments" at bounding box center [225, 162] width 391 height 59
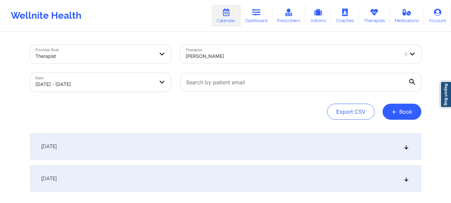
click at [310, 153] on div "[DATE]" at bounding box center [225, 146] width 391 height 27
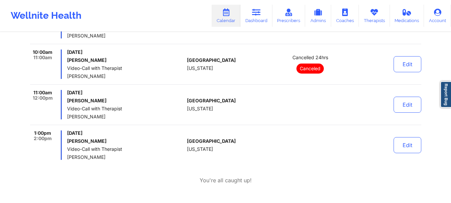
scroll to position [167, 0]
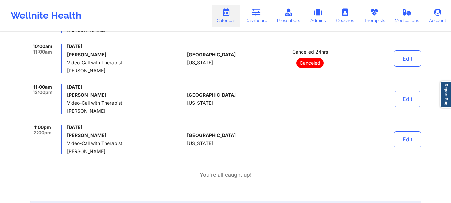
click at [148, 75] on div "10:00am 11:00am [DATE] [PERSON_NAME] Video-Call with Therapist [PERSON_NAME] [G…" at bounding box center [225, 61] width 391 height 35
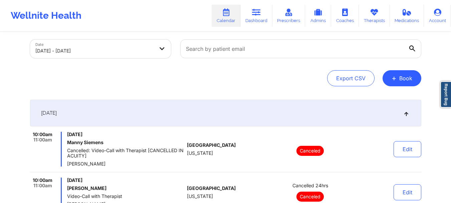
scroll to position [0, 0]
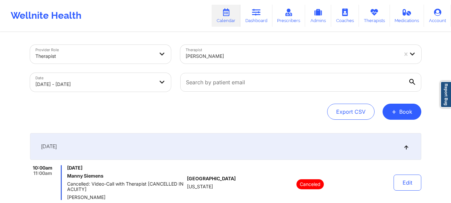
click at [233, 54] on div at bounding box center [292, 56] width 212 height 8
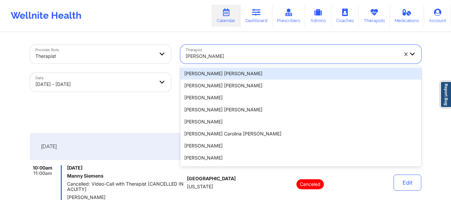
paste input "[PERSON_NAME] Love - [PERSON_NAME]"
type input "[PERSON_NAME] Love - [PERSON_NAME]"
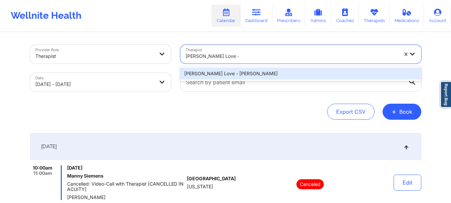
click at [264, 77] on div "[PERSON_NAME] Love - [PERSON_NAME]" at bounding box center [300, 73] width 241 height 12
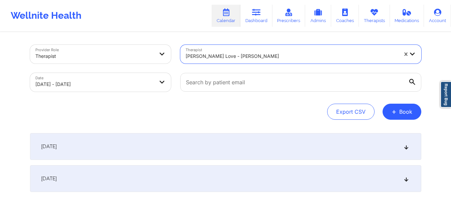
click at [253, 140] on div "[DATE]" at bounding box center [225, 146] width 391 height 27
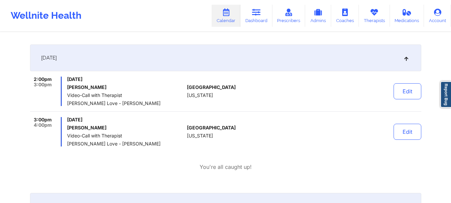
scroll to position [100, 0]
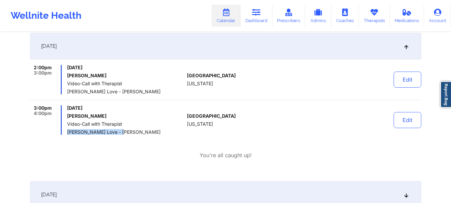
drag, startPoint x: 120, startPoint y: 131, endPoint x: 66, endPoint y: 129, distance: 53.7
click at [66, 131] on div "3:00pm 4:00pm [DATE] [PERSON_NAME] Video-Call with Therapist [PERSON_NAME] Love…" at bounding box center [107, 119] width 154 height 29
copy span "[PERSON_NAME] Love - [PERSON_NAME]"
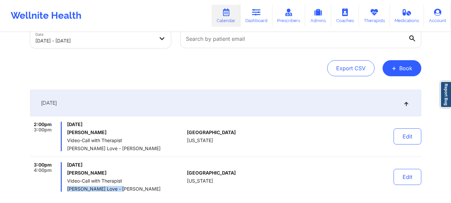
scroll to position [0, 0]
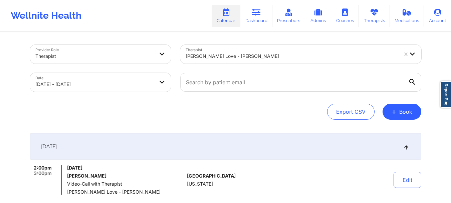
click at [252, 50] on div "[PERSON_NAME] Love - [PERSON_NAME]" at bounding box center [292, 56] width 212 height 15
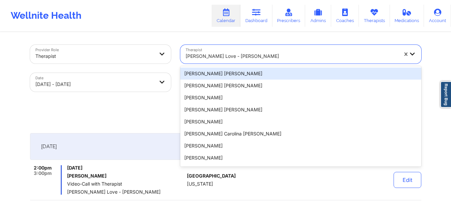
paste input "[PERSON_NAME]"
type input "[PERSON_NAME]"
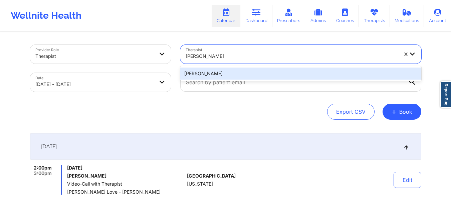
click at [258, 75] on div "[PERSON_NAME]" at bounding box center [300, 73] width 241 height 12
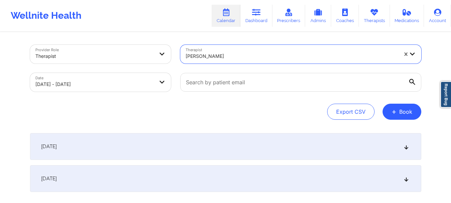
click at [243, 147] on div "[DATE]" at bounding box center [225, 146] width 391 height 27
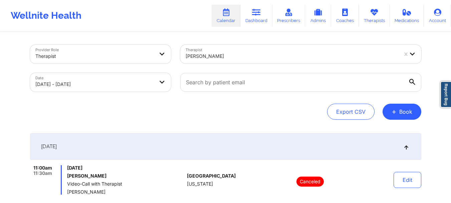
click at [235, 50] on div "[PERSON_NAME]" at bounding box center [292, 56] width 212 height 15
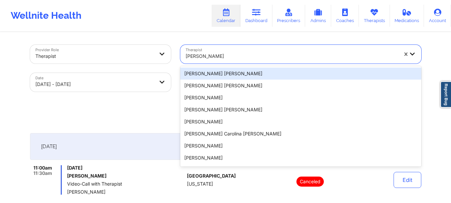
paste input "[PERSON_NAME]"
type input "[PERSON_NAME]"
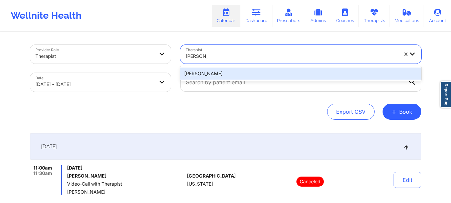
click at [232, 67] on div "[PERSON_NAME]" at bounding box center [300, 73] width 241 height 15
click at [228, 68] on div "[PERSON_NAME]" at bounding box center [300, 73] width 241 height 12
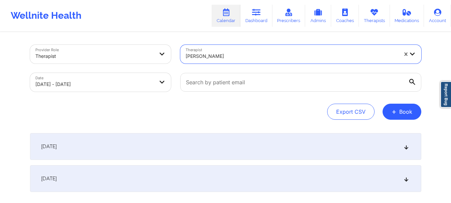
click at [234, 137] on div "[DATE]" at bounding box center [225, 146] width 391 height 27
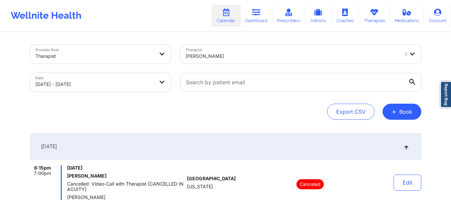
click at [226, 55] on div at bounding box center [292, 56] width 212 height 8
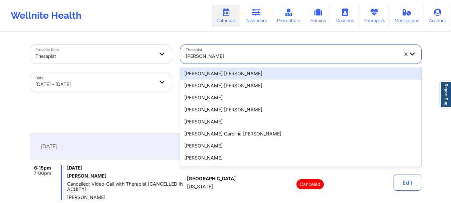
paste input "[PERSON_NAME] [PERSON_NAME]"
type input "[PERSON_NAME] [PERSON_NAME]"
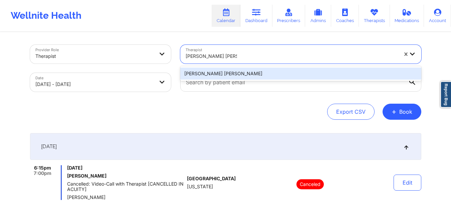
click at [231, 74] on div "[PERSON_NAME] [PERSON_NAME]" at bounding box center [300, 73] width 241 height 12
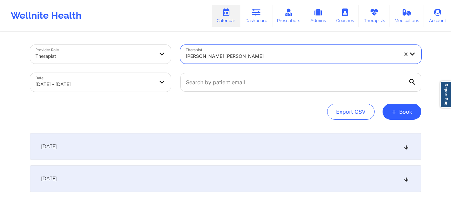
click at [242, 143] on div "[DATE]" at bounding box center [225, 146] width 391 height 27
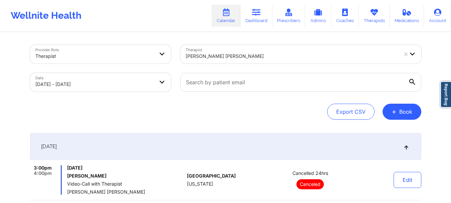
click at [254, 60] on div "[PERSON_NAME] [PERSON_NAME]" at bounding box center [292, 56] width 212 height 15
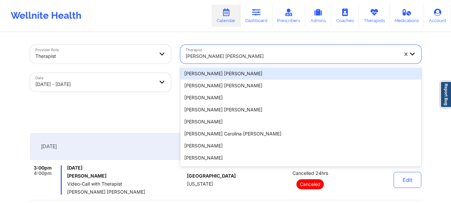
paste input "[PERSON_NAME]"
type input "[PERSON_NAME]"
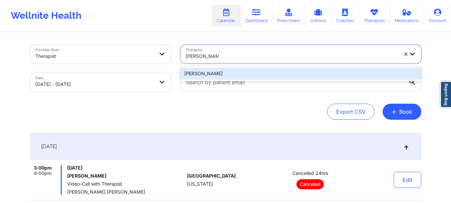
click at [246, 71] on div "[PERSON_NAME]" at bounding box center [300, 73] width 241 height 12
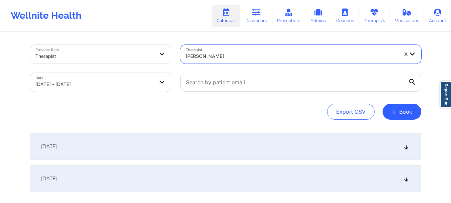
click at [312, 153] on div "[DATE]" at bounding box center [225, 146] width 391 height 27
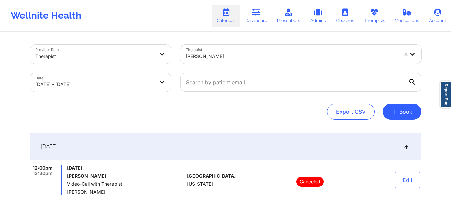
click at [233, 53] on div at bounding box center [292, 56] width 212 height 8
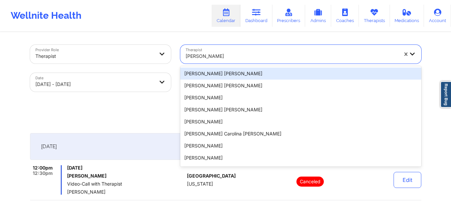
paste input "[PERSON_NAME]"
type input "[PERSON_NAME]"
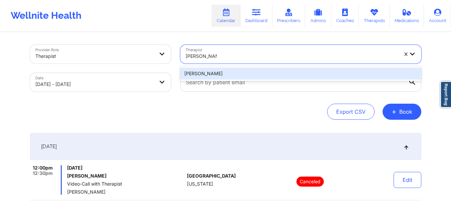
click at [244, 76] on div "[PERSON_NAME]" at bounding box center [300, 73] width 241 height 12
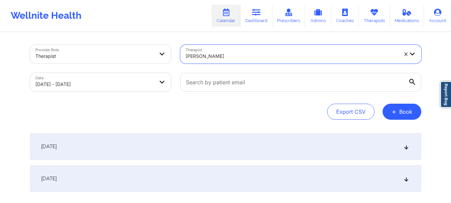
click at [275, 148] on div "[DATE]" at bounding box center [225, 146] width 391 height 27
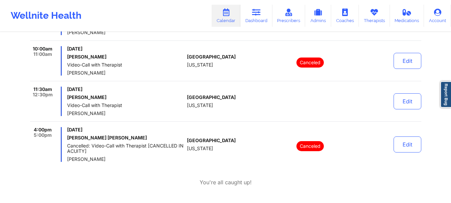
scroll to position [234, 0]
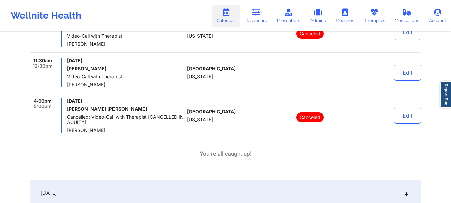
drag, startPoint x: 168, startPoint y: 80, endPoint x: 168, endPoint y: 3, distance: 76.7
click at [167, 79] on div "[DATE] [PERSON_NAME] Video-Call with Therapist [PERSON_NAME]" at bounding box center [125, 72] width 117 height 29
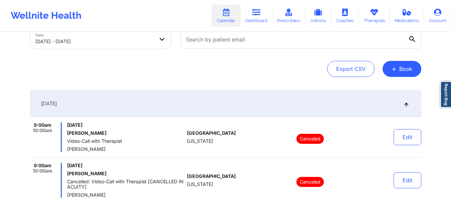
scroll to position [0, 0]
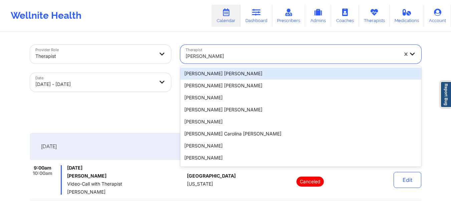
click at [223, 57] on div at bounding box center [292, 56] width 212 height 8
paste input "[PERSON_NAME]"
type input "[PERSON_NAME]"
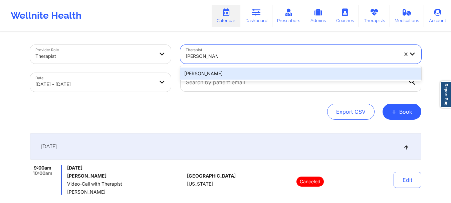
click at [228, 70] on div "[PERSON_NAME]" at bounding box center [300, 73] width 241 height 12
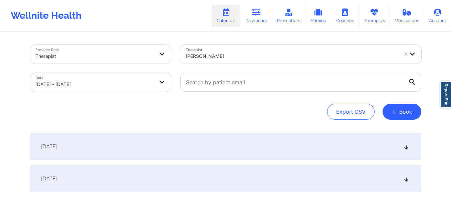
click at [316, 143] on div "[DATE]" at bounding box center [225, 146] width 391 height 27
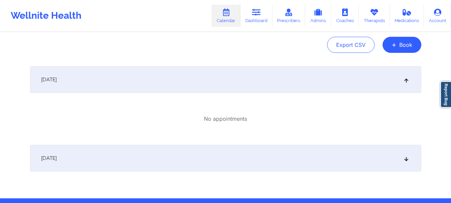
click at [218, 83] on div "[DATE]" at bounding box center [225, 79] width 391 height 27
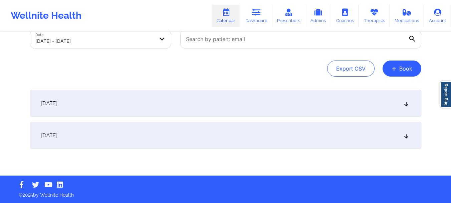
click at [217, 102] on div "[DATE]" at bounding box center [225, 103] width 391 height 27
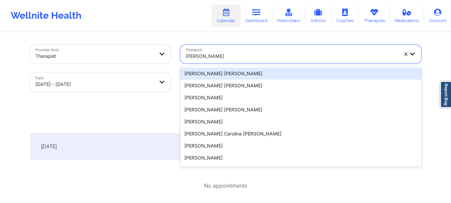
click at [259, 58] on div at bounding box center [292, 56] width 212 height 8
paste input "[PERSON_NAME]"
type input "[PERSON_NAME]"
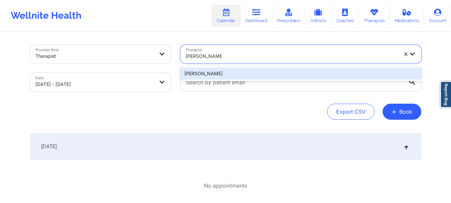
click at [252, 70] on div "[PERSON_NAME]" at bounding box center [300, 73] width 241 height 12
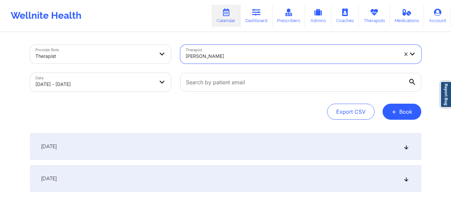
click at [262, 135] on div "[DATE]" at bounding box center [225, 146] width 391 height 27
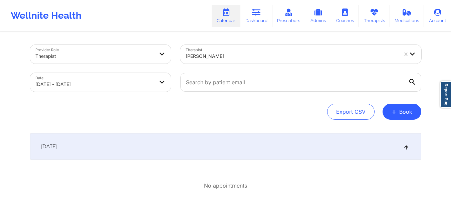
click at [242, 54] on div at bounding box center [292, 56] width 212 height 8
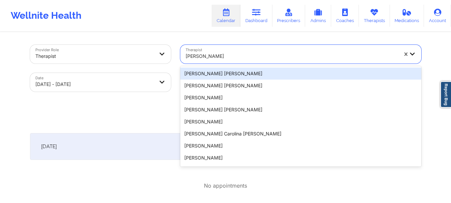
paste input "[PERSON_NAME]"
type input "[PERSON_NAME]"
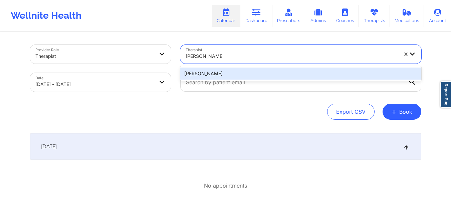
click at [241, 74] on div "[PERSON_NAME]" at bounding box center [300, 73] width 241 height 12
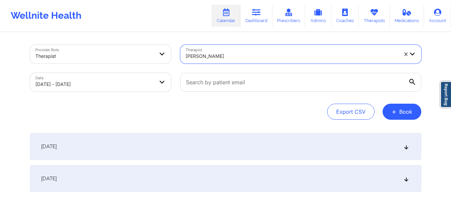
click at [236, 148] on div "[DATE]" at bounding box center [225, 146] width 391 height 27
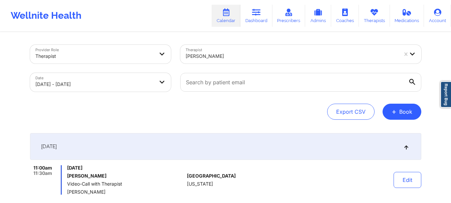
click at [241, 61] on div "[PERSON_NAME]" at bounding box center [292, 56] width 212 height 15
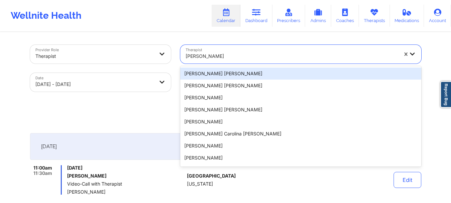
paste input "[PERSON_NAME]"
type input "[PERSON_NAME]"
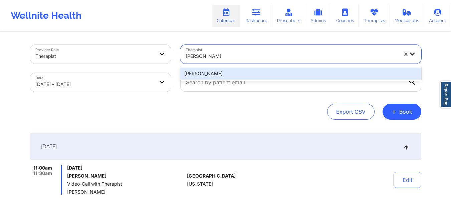
click at [243, 70] on div "[PERSON_NAME]" at bounding box center [300, 73] width 241 height 12
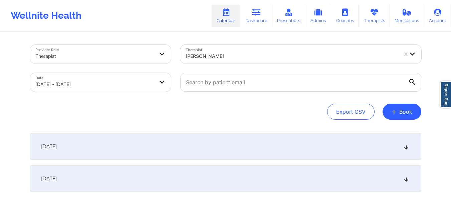
click at [303, 144] on div "[DATE]" at bounding box center [225, 146] width 391 height 27
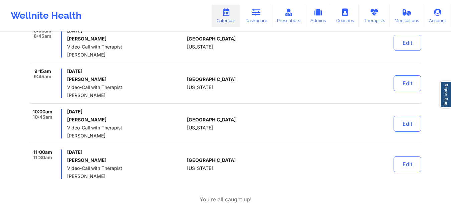
scroll to position [147, 0]
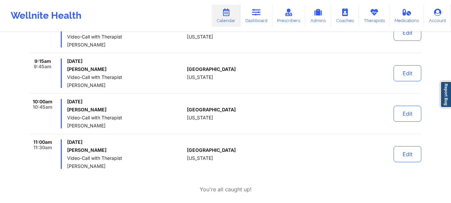
click at [182, 67] on h6 "[PERSON_NAME]" at bounding box center [125, 68] width 117 height 5
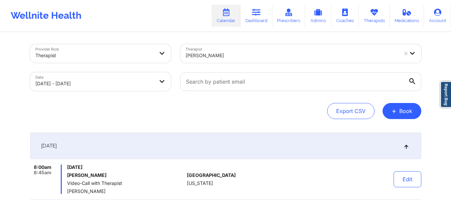
scroll to position [0, 0]
click at [226, 57] on div at bounding box center [292, 56] width 212 height 8
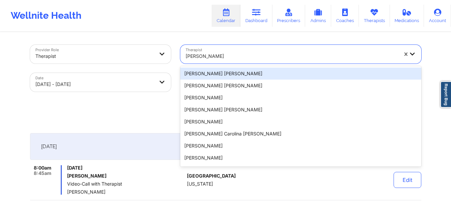
paste input "[PERSON_NAME]"
type input "[PERSON_NAME]"
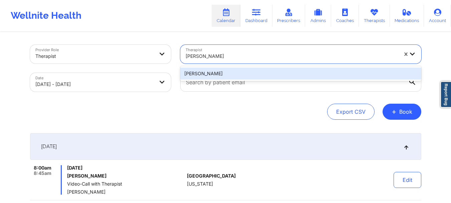
click at [230, 75] on div "[PERSON_NAME]" at bounding box center [300, 73] width 241 height 12
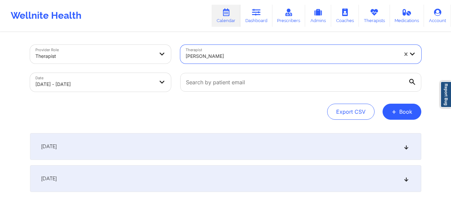
click at [351, 149] on div "[DATE]" at bounding box center [225, 146] width 391 height 27
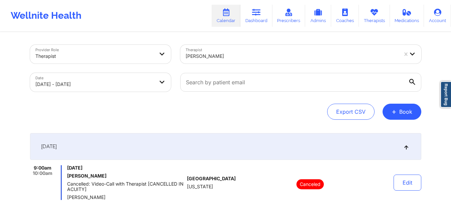
click at [230, 54] on div at bounding box center [292, 56] width 212 height 8
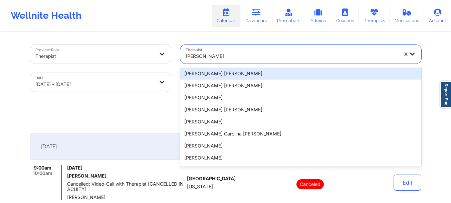
paste input "[PERSON_NAME]"
type input "[PERSON_NAME]"
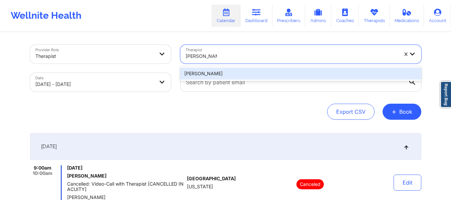
click at [230, 71] on div "[PERSON_NAME]" at bounding box center [300, 73] width 241 height 12
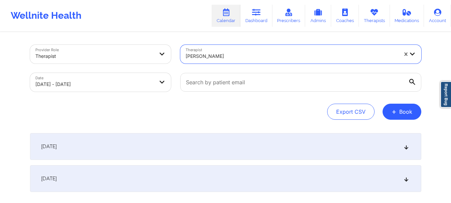
click at [237, 143] on div "[DATE]" at bounding box center [225, 146] width 391 height 27
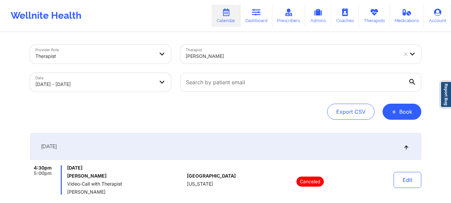
click at [236, 47] on div "[PERSON_NAME]" at bounding box center [289, 54] width 218 height 19
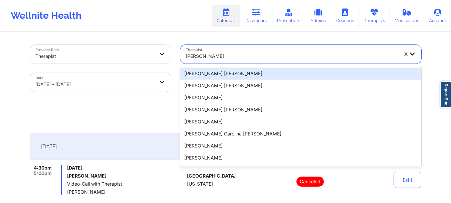
paste input "[PERSON_NAME]"
type input "[PERSON_NAME]"
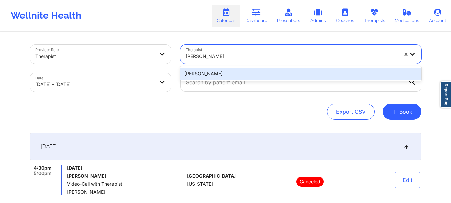
click at [248, 73] on div "[PERSON_NAME]" at bounding box center [300, 73] width 241 height 12
click at [248, 73] on input "text" at bounding box center [300, 82] width 241 height 19
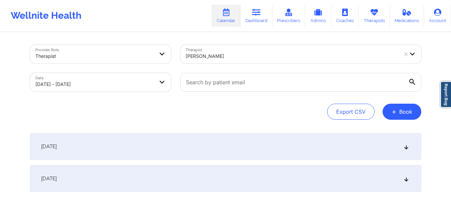
click at [243, 142] on div "[DATE]" at bounding box center [225, 146] width 391 height 27
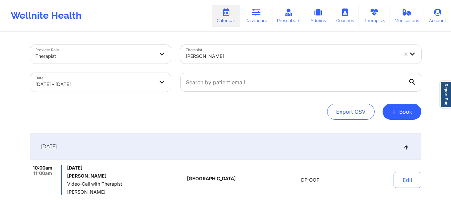
click at [257, 52] on div at bounding box center [292, 56] width 212 height 8
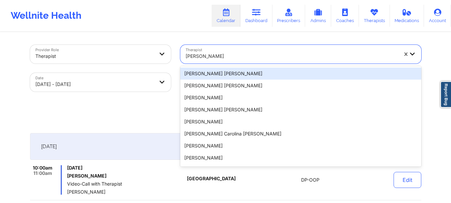
paste input "[PERSON_NAME]"
type input "[PERSON_NAME]"
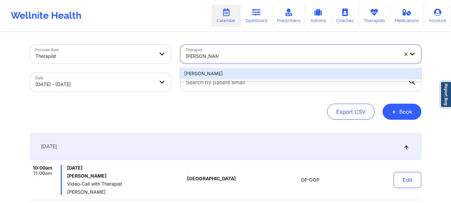
click at [245, 75] on div "[PERSON_NAME]" at bounding box center [300, 73] width 241 height 12
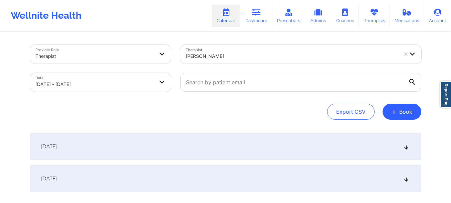
click at [239, 147] on div "[DATE]" at bounding box center [225, 146] width 391 height 27
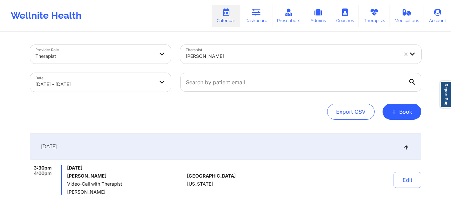
click at [226, 52] on div at bounding box center [292, 56] width 212 height 8
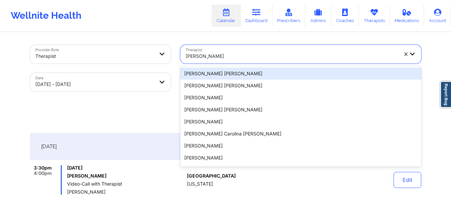
paste input "[PERSON_NAME]"
type input "[PERSON_NAME]"
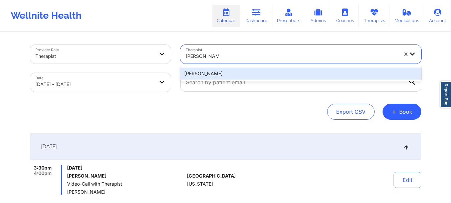
drag, startPoint x: 235, startPoint y: 72, endPoint x: 236, endPoint y: 86, distance: 14.0
click at [235, 72] on div "[PERSON_NAME]" at bounding box center [300, 73] width 241 height 12
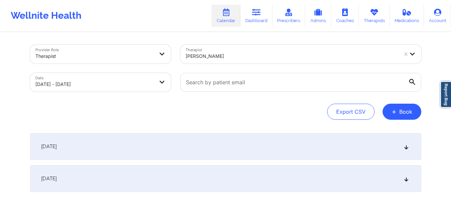
click at [242, 134] on div "[DATE]" at bounding box center [225, 146] width 391 height 27
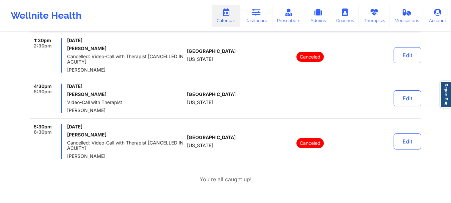
scroll to position [133, 0]
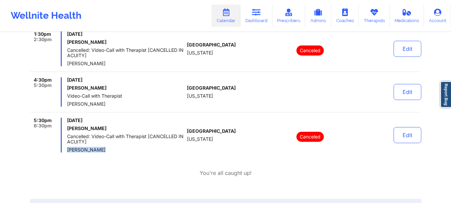
drag, startPoint x: 106, startPoint y: 146, endPoint x: 68, endPoint y: 147, distance: 38.4
click at [68, 147] on div "[DATE] [PERSON_NAME]: Video-Call with Therapist [CANCELLED IN ACUITY] [PERSON_N…" at bounding box center [125, 134] width 117 height 35
copy span "[PERSON_NAME]"
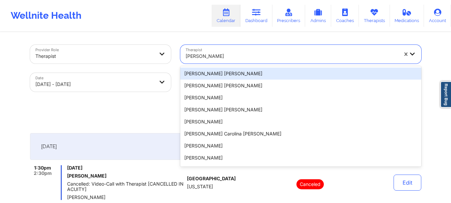
click at [223, 51] on div "[PERSON_NAME]" at bounding box center [292, 56] width 212 height 15
paste input "[PERSON_NAME]"
type input "[PERSON_NAME]"
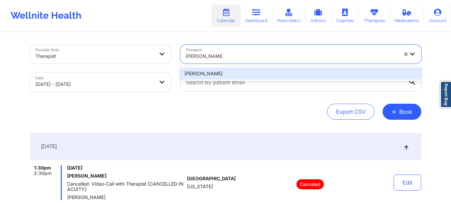
click at [235, 73] on div "[PERSON_NAME]" at bounding box center [300, 73] width 241 height 12
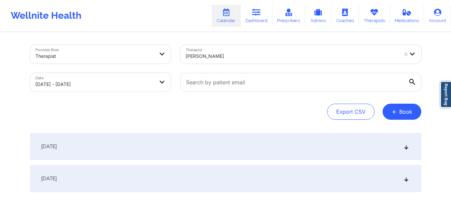
click at [223, 143] on div "[DATE]" at bounding box center [225, 146] width 391 height 27
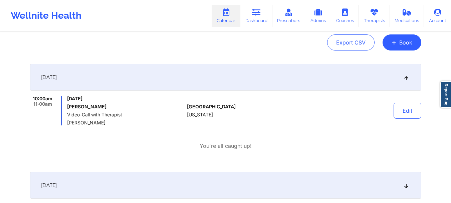
scroll to position [100, 0]
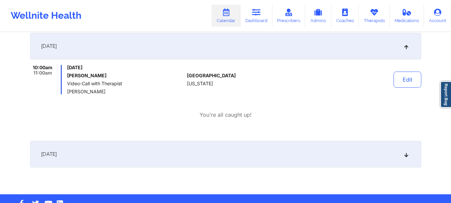
drag, startPoint x: 89, startPoint y: 90, endPoint x: 65, endPoint y: 89, distance: 24.0
click at [65, 89] on div "10:00am 11:00am [DATE] [PERSON_NAME] Video-Call with Therapist [PERSON_NAME]" at bounding box center [107, 79] width 154 height 29
copy span "[PERSON_NAME]"
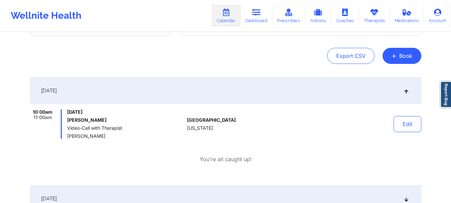
scroll to position [0, 0]
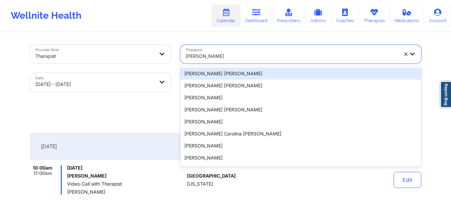
click at [253, 59] on div at bounding box center [292, 56] width 212 height 8
paste input "[PERSON_NAME]"
type input "[PERSON_NAME]"
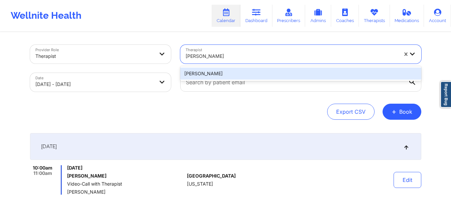
click at [246, 70] on div "[PERSON_NAME]" at bounding box center [300, 73] width 241 height 12
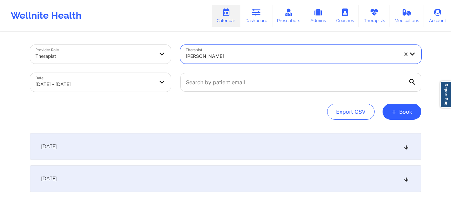
click at [295, 138] on div "[DATE]" at bounding box center [225, 146] width 391 height 27
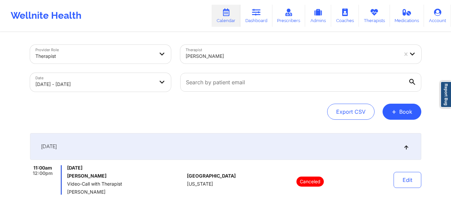
click at [219, 51] on div "[PERSON_NAME]" at bounding box center [292, 56] width 212 height 15
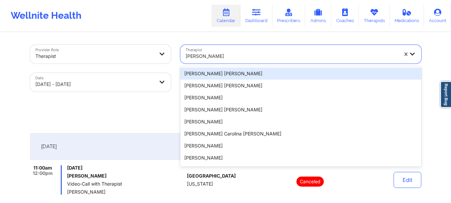
paste input "[PERSON_NAME]"
type input "[PERSON_NAME]"
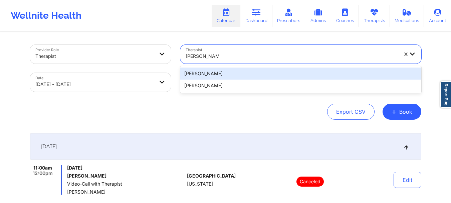
click at [239, 72] on div "[PERSON_NAME]" at bounding box center [300, 73] width 241 height 12
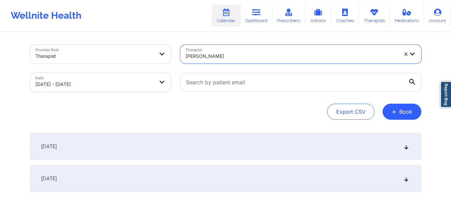
click at [233, 149] on div "[DATE]" at bounding box center [225, 146] width 391 height 27
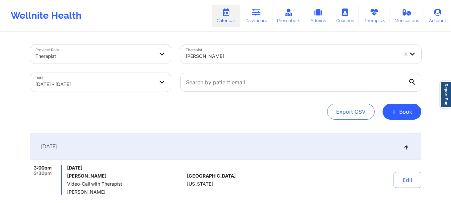
click at [225, 52] on div at bounding box center [292, 56] width 212 height 8
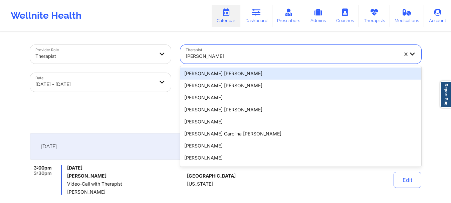
paste input "[PERSON_NAME]"
type input "[PERSON_NAME]"
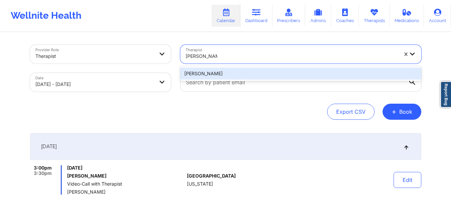
click at [236, 74] on div "[PERSON_NAME]" at bounding box center [300, 73] width 241 height 12
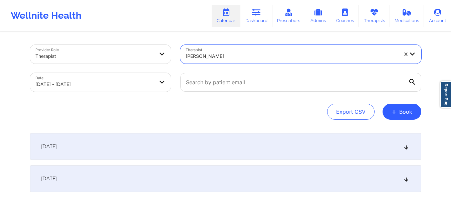
click at [233, 157] on div "[DATE]" at bounding box center [225, 146] width 391 height 27
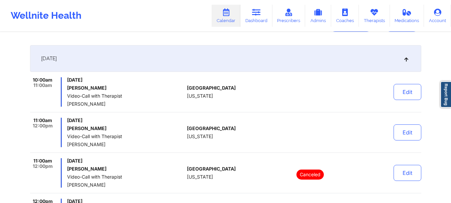
scroll to position [100, 0]
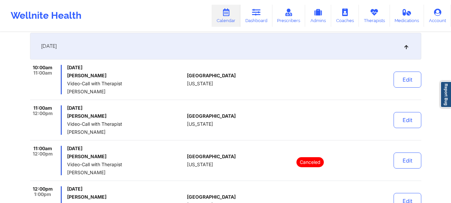
click at [147, 155] on h6 "[PERSON_NAME]" at bounding box center [125, 155] width 117 height 5
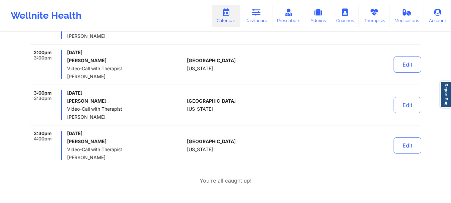
scroll to position [334, 0]
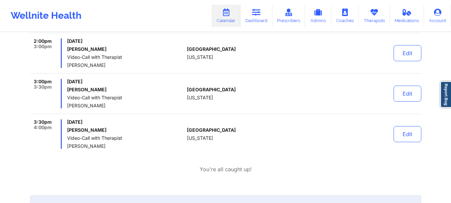
drag, startPoint x: 147, startPoint y: 77, endPoint x: 232, endPoint y: 125, distance: 97.9
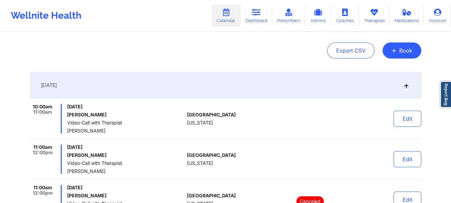
scroll to position [0, 0]
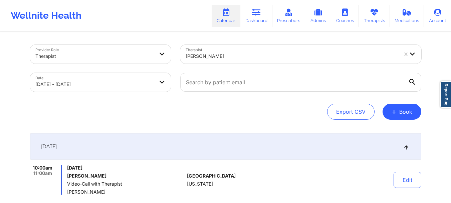
click at [230, 63] on div "[PERSON_NAME]" at bounding box center [292, 56] width 212 height 15
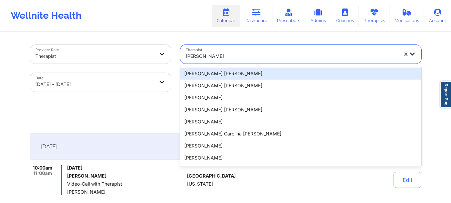
paste input "[PERSON_NAME]"
type input "[PERSON_NAME]"
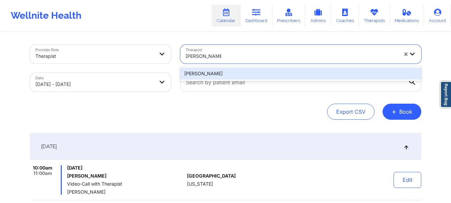
click at [231, 73] on div "[PERSON_NAME]" at bounding box center [300, 73] width 241 height 12
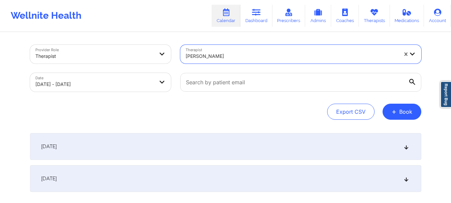
click at [255, 140] on div "[DATE]" at bounding box center [225, 146] width 391 height 27
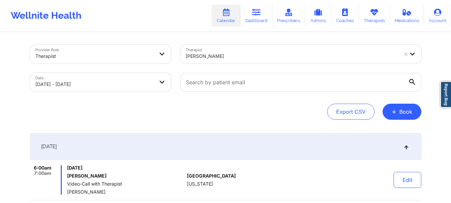
click at [233, 52] on div at bounding box center [292, 56] width 212 height 8
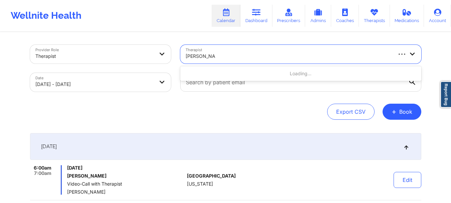
type input "[PERSON_NAME]"
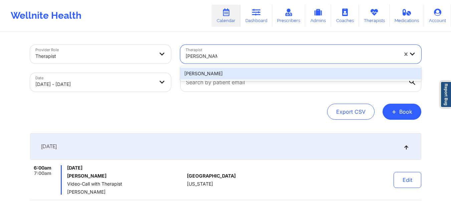
click at [202, 56] on input "[PERSON_NAME]" at bounding box center [202, 56] width 32 height 7
click at [210, 77] on div "[PERSON_NAME]" at bounding box center [300, 73] width 241 height 12
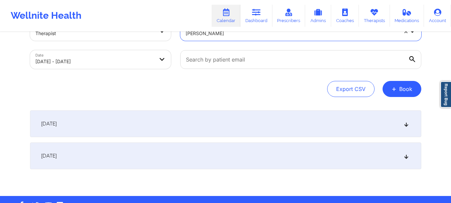
scroll to position [33, 0]
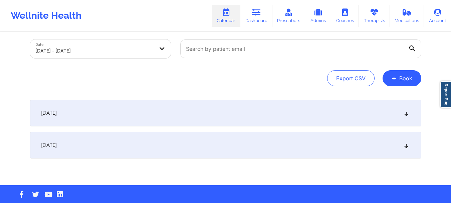
click at [215, 125] on div "[DATE]" at bounding box center [225, 112] width 391 height 27
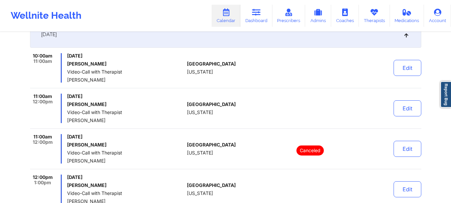
scroll to position [100, 0]
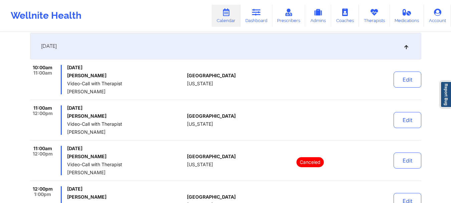
drag, startPoint x: 142, startPoint y: 84, endPoint x: 255, endPoint y: 77, distance: 113.3
click at [142, 84] on span "Video-Call with Therapist" at bounding box center [125, 83] width 117 height 5
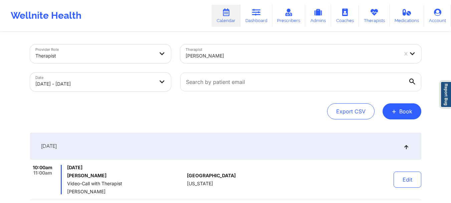
scroll to position [0, 0]
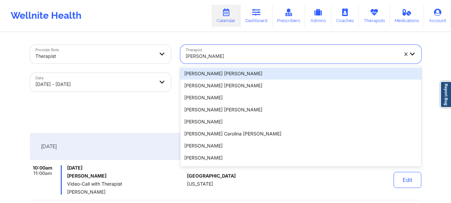
click at [236, 55] on div at bounding box center [292, 56] width 212 height 8
paste input "[PERSON_NAME] Muhasa [PERSON_NAME]"
type input "[PERSON_NAME] Muhasa [PERSON_NAME]"
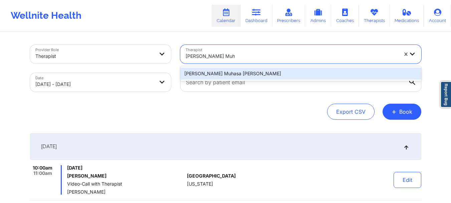
click at [236, 70] on div "[PERSON_NAME] Muhasa [PERSON_NAME]" at bounding box center [300, 73] width 241 height 12
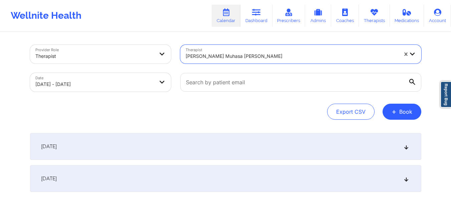
click at [231, 140] on div "[DATE]" at bounding box center [225, 146] width 391 height 27
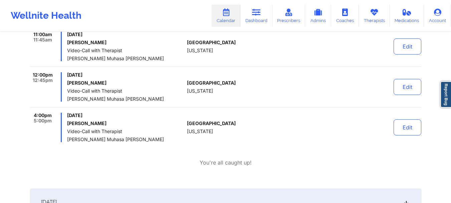
scroll to position [133, 0]
drag, startPoint x: 443, startPoint y: 152, endPoint x: 439, endPoint y: 154, distance: 4.5
click at [443, 152] on div "Provider Role Therapist Therapist [PERSON_NAME] Muhasa [PERSON_NAME] Date [DATE…" at bounding box center [225, 54] width 451 height 375
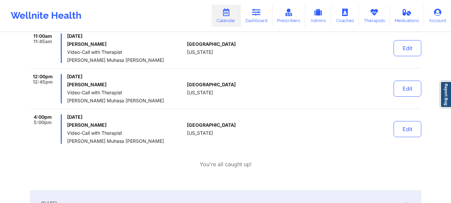
scroll to position [100, 0]
